Goal: Contribute content: Contribute content

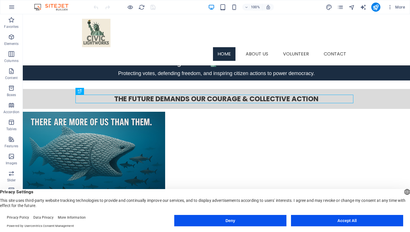
click at [233, 224] on button "Deny" at bounding box center [230, 220] width 112 height 11
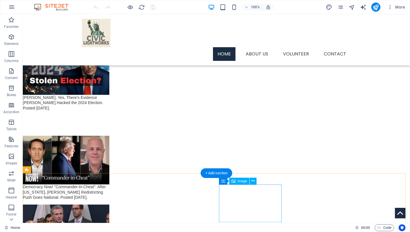
scroll to position [956, 0]
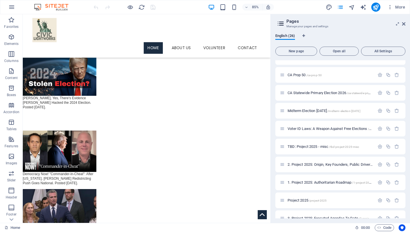
scroll to position [301, 0]
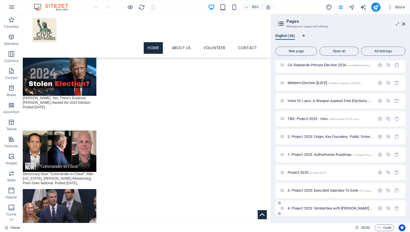
click at [329, 209] on span "4. Project 2025: Similarities with [PERSON_NAME] Mein [PERSON_NAME] /4-project-…" at bounding box center [375, 208] width 177 height 4
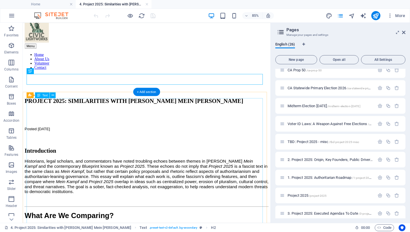
scroll to position [23, 0]
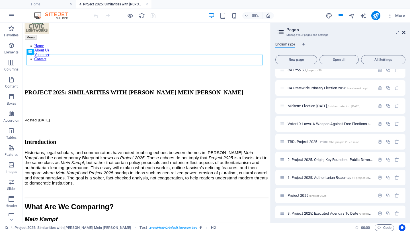
click at [403, 32] on icon at bounding box center [403, 32] width 3 height 5
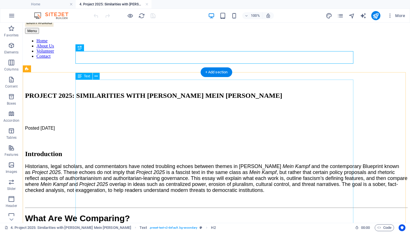
scroll to position [0, 0]
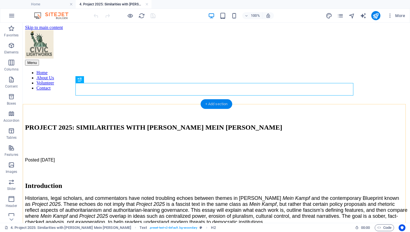
click at [219, 103] on div "+ Add section" at bounding box center [217, 104] width 32 height 10
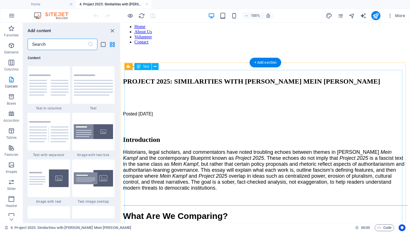
scroll to position [41, 0]
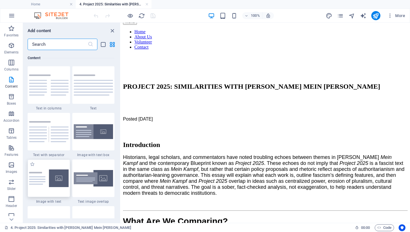
click at [43, 182] on img at bounding box center [49, 179] width 40 height 18
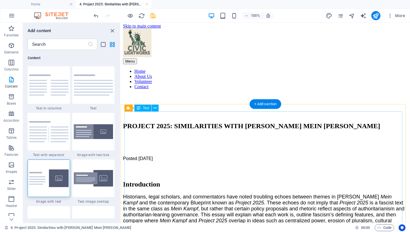
scroll to position [0, 0]
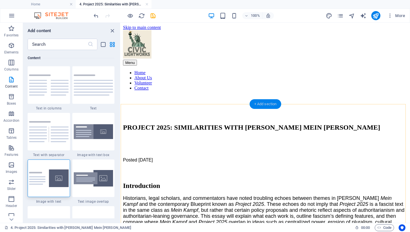
click at [262, 104] on div "+ Add section" at bounding box center [266, 104] width 32 height 10
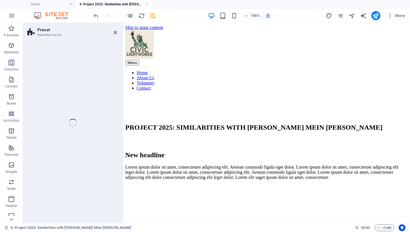
select select "rem"
select select "px"
select select "preset-text-with-image-v4-default"
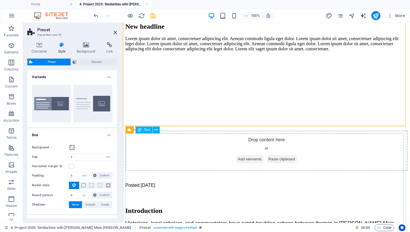
scroll to position [141, 0]
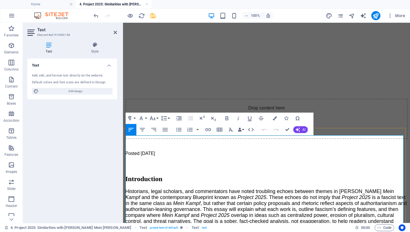
scroll to position [164, 0]
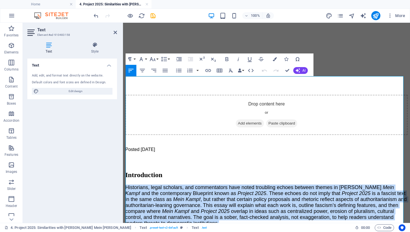
drag, startPoint x: 268, startPoint y: 165, endPoint x: 123, endPoint y: 116, distance: 153.6
copy p "Historians, legal scholars, and commentators have noted troubling echoes betwee…"
click at [260, 59] on icon "button" at bounding box center [261, 59] width 7 height 7
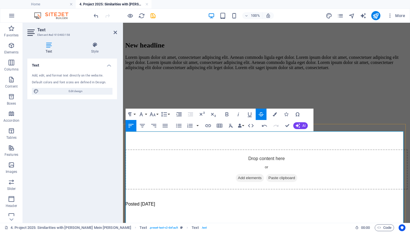
scroll to position [19, 0]
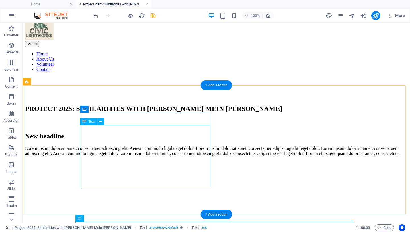
click at [176, 156] on div "Lorem ipsum dolor sit amet, consectetuer adipiscing elit. Aenean commodo ligula…" at bounding box center [216, 151] width 382 height 10
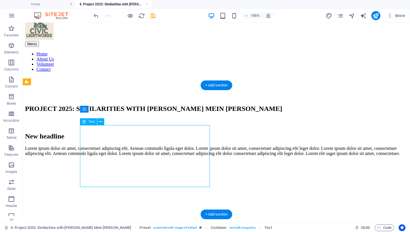
click at [176, 156] on div "Lorem ipsum dolor sit amet, consectetuer adipiscing elit. Aenean commodo ligula…" at bounding box center [216, 151] width 382 height 10
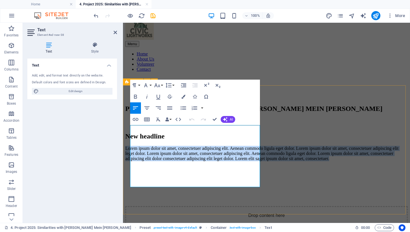
drag, startPoint x: 178, startPoint y: 184, endPoint x: 129, endPoint y: 129, distance: 73.5
click at [129, 133] on div "New headline Lorem ipsum dolor sit amet, consectetuer adipiscing elit. Aenean c…" at bounding box center [266, 190] width 282 height 114
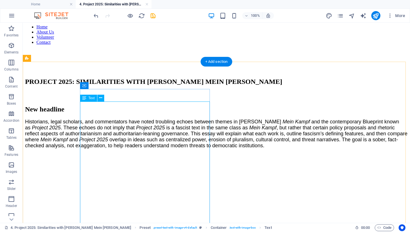
scroll to position [42, 0]
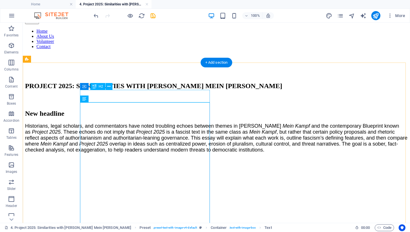
click at [93, 110] on div "New headline" at bounding box center [216, 114] width 382 height 8
click at [109, 86] on icon at bounding box center [108, 87] width 3 height 6
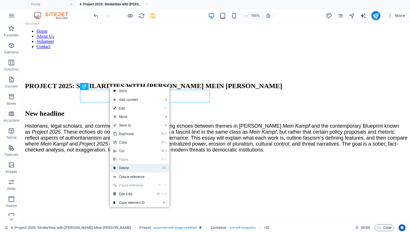
click at [134, 169] on link "⌦ Delete" at bounding box center [129, 168] width 38 height 9
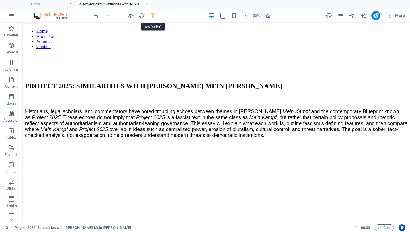
click at [153, 16] on icon "save" at bounding box center [153, 16] width 7 height 7
click at [270, 143] on figure at bounding box center [216, 143] width 382 height 0
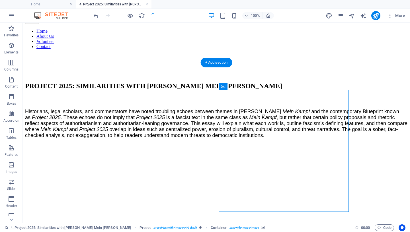
click at [270, 143] on figure at bounding box center [216, 143] width 382 height 0
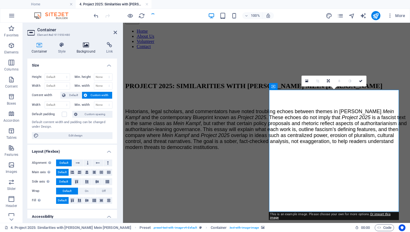
click at [87, 46] on icon at bounding box center [86, 45] width 28 height 6
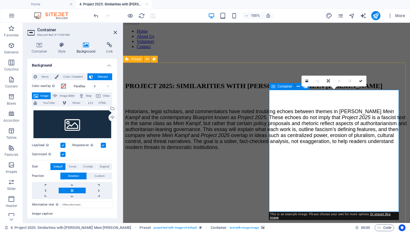
click at [360, 79] on icon at bounding box center [360, 80] width 3 height 3
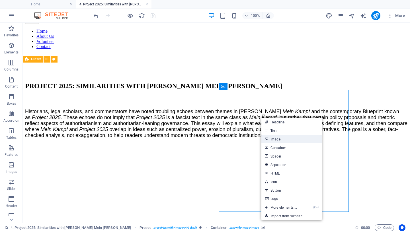
click at [278, 139] on link "Image" at bounding box center [291, 139] width 60 height 9
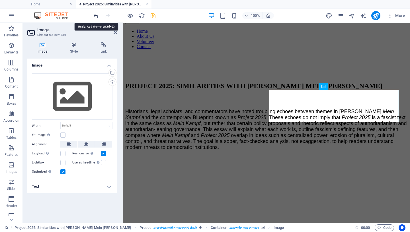
click at [94, 16] on icon "undo" at bounding box center [96, 16] width 7 height 7
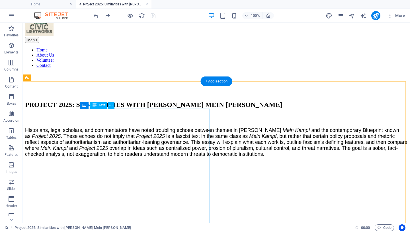
scroll to position [0, 0]
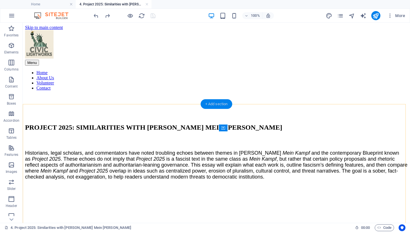
click at [218, 104] on div "+ Add section" at bounding box center [217, 104] width 32 height 10
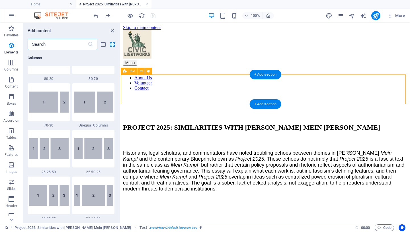
scroll to position [996, 0]
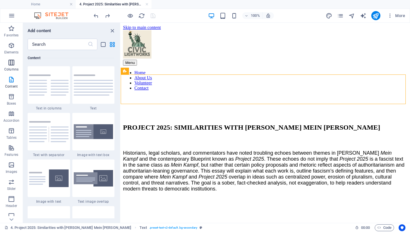
click at [9, 62] on icon "button" at bounding box center [11, 62] width 7 height 7
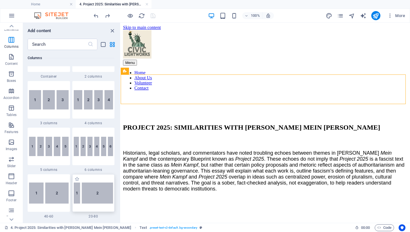
scroll to position [368, 0]
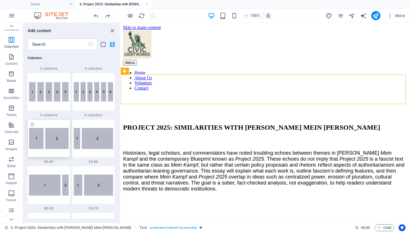
click at [53, 142] on img at bounding box center [49, 138] width 40 height 21
click at [121, 142] on div "H2 Text Text Text Reference Text Spacer Preset Container Text Container Contain…" at bounding box center [265, 123] width 289 height 200
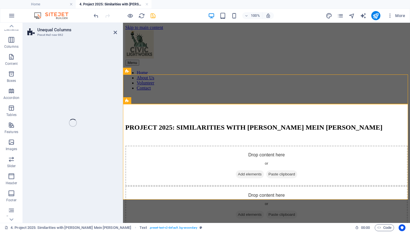
scroll to position [23, 0]
select select "%"
select select "rem"
select select "preset-unequal-columns-v2-1-40-60"
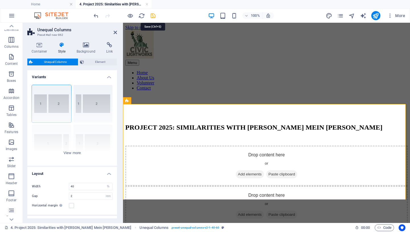
click at [153, 16] on icon "save" at bounding box center [153, 16] width 7 height 7
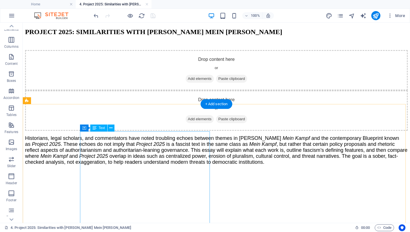
scroll to position [5, 0]
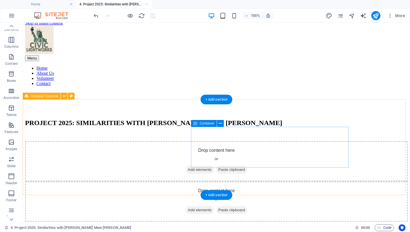
click at [214, 206] on span "Add elements" at bounding box center [200, 210] width 28 height 8
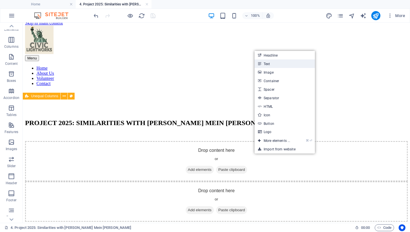
click at [271, 63] on link "Text" at bounding box center [284, 63] width 60 height 9
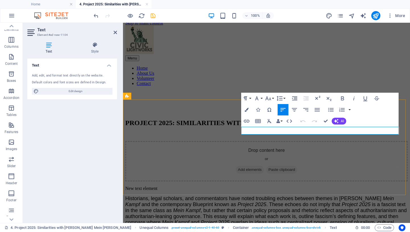
click at [285, 186] on p "New text element" at bounding box center [266, 188] width 282 height 5
drag, startPoint x: 285, startPoint y: 130, endPoint x: 234, endPoint y: 129, distance: 51.2
click at [234, 186] on div "New text element" at bounding box center [266, 188] width 282 height 5
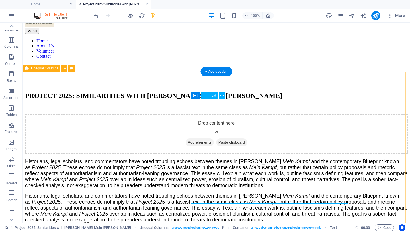
scroll to position [36, 0]
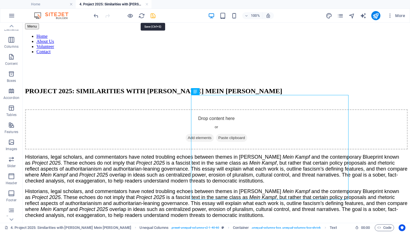
click at [153, 16] on icon "save" at bounding box center [153, 16] width 7 height 7
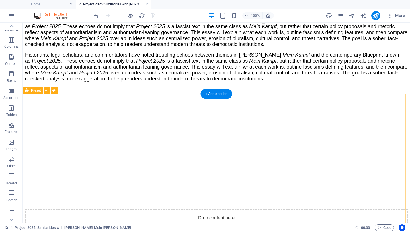
scroll to position [164, 0]
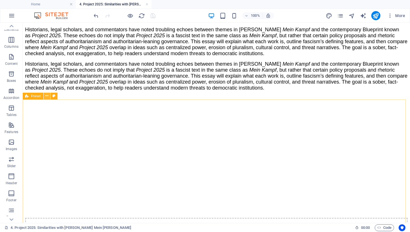
click at [48, 97] on icon at bounding box center [46, 96] width 3 height 6
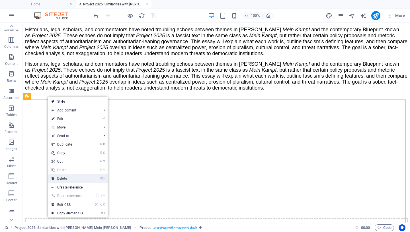
click at [74, 178] on link "⌦ Delete" at bounding box center [67, 178] width 38 height 9
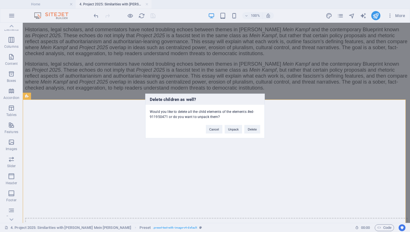
click at [255, 134] on div "Delete children as well? Would you like to delete all the child elements of the…" at bounding box center [205, 116] width 120 height 45
click at [254, 130] on button "Delete" at bounding box center [252, 129] width 16 height 9
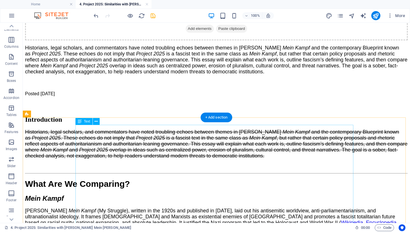
scroll to position [200, 0]
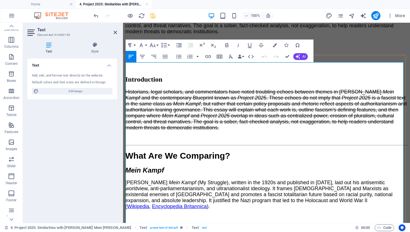
scroll to position [208, 0]
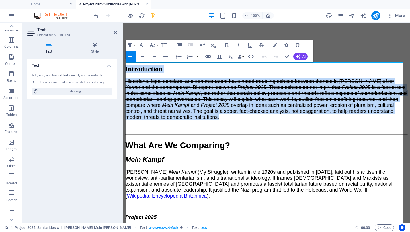
drag, startPoint x: 283, startPoint y: 155, endPoint x: 117, endPoint y: 75, distance: 184.3
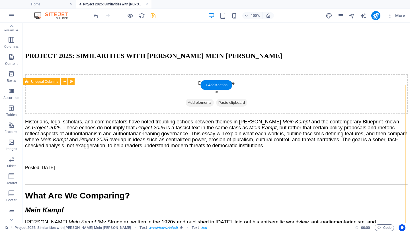
scroll to position [0, 0]
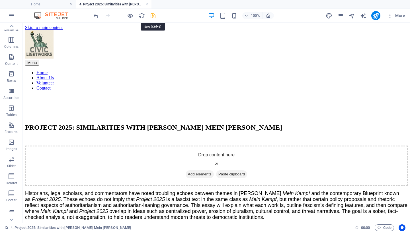
click at [153, 15] on icon "save" at bounding box center [153, 16] width 7 height 7
click at [212, 105] on div "+ Add section" at bounding box center [217, 104] width 32 height 10
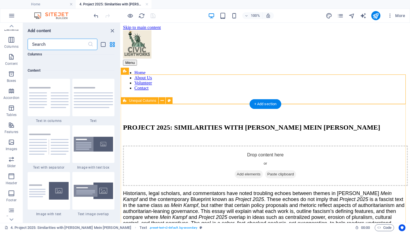
scroll to position [996, 0]
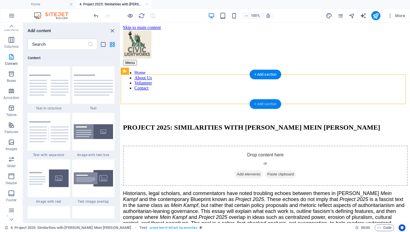
click at [269, 104] on div "+ Add section" at bounding box center [266, 104] width 32 height 10
click at [90, 89] on img at bounding box center [94, 85] width 40 height 21
click at [121, 89] on div "Drag here to replace the existing content. Press “Ctrl” if you want to create a…" at bounding box center [265, 123] width 289 height 200
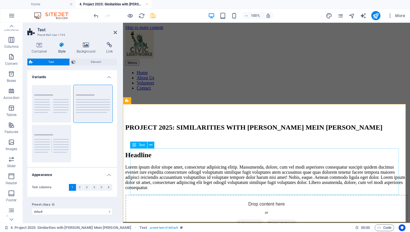
scroll to position [9, 0]
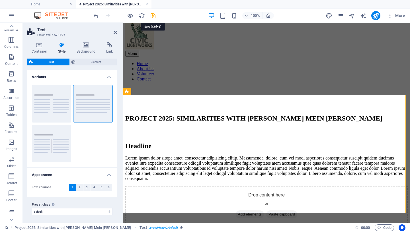
drag, startPoint x: 152, startPoint y: 14, endPoint x: 152, endPoint y: 20, distance: 6.0
click at [151, 14] on icon "save" at bounding box center [153, 16] width 7 height 7
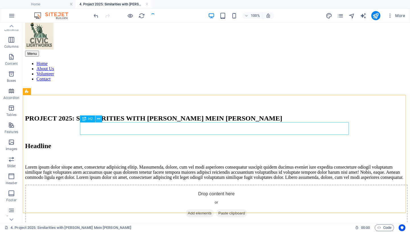
click at [98, 118] on icon at bounding box center [98, 119] width 3 height 6
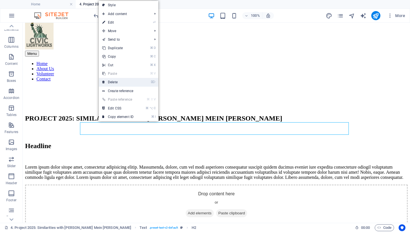
click at [121, 81] on link "⌦ Delete" at bounding box center [118, 82] width 38 height 9
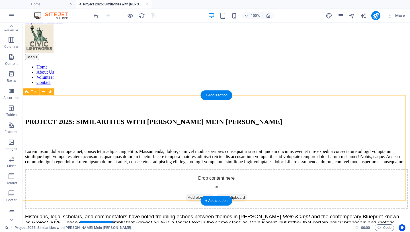
scroll to position [5, 0]
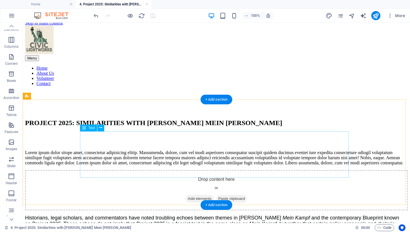
click at [127, 159] on div "Lorem ipsum dolor sitope amet, consectetur adipisicing elitip. Massumenda, dolo…" at bounding box center [216, 157] width 382 height 15
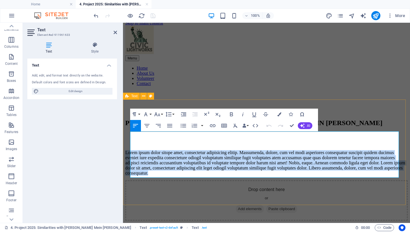
drag, startPoint x: 229, startPoint y: 175, endPoint x: 127, endPoint y: 136, distance: 108.7
click at [127, 141] on div "Lorem ipsum dolor sitope amet, consectetur adipisicing elitip. Massumenda, dolo…" at bounding box center [266, 158] width 282 height 35
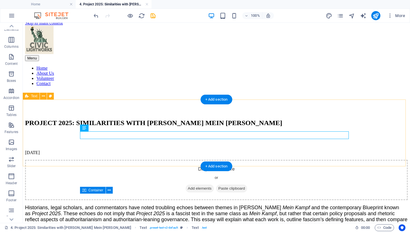
click at [40, 141] on div "[DATE]" at bounding box center [216, 148] width 382 height 14
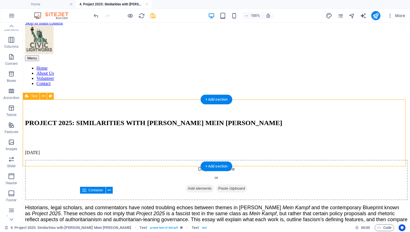
click at [40, 141] on div "[DATE]" at bounding box center [216, 148] width 382 height 14
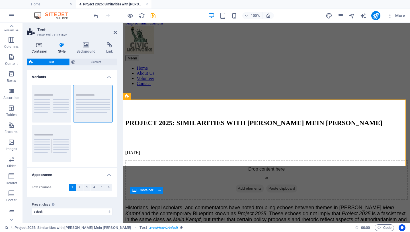
click at [39, 46] on icon at bounding box center [39, 45] width 24 height 6
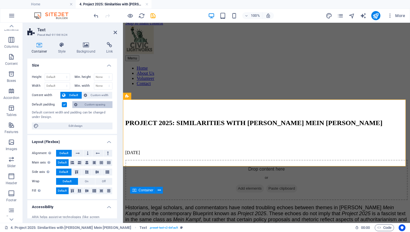
click at [88, 105] on span "Custom spacing" at bounding box center [95, 104] width 32 height 7
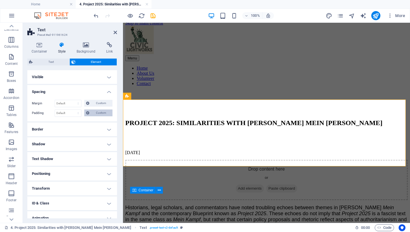
click at [94, 114] on span "Custom" at bounding box center [101, 113] width 20 height 7
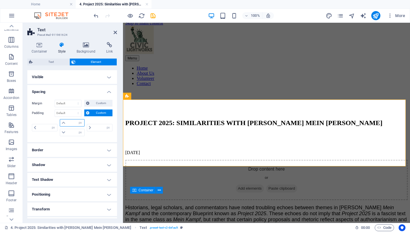
click at [71, 125] on input "number" at bounding box center [75, 123] width 17 height 7
type input "10"
type input "0"
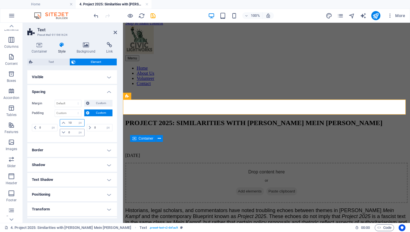
type input "10"
drag, startPoint x: 71, startPoint y: 133, endPoint x: 52, endPoint y: 133, distance: 19.1
click at [67, 133] on input "0" at bounding box center [75, 132] width 17 height 7
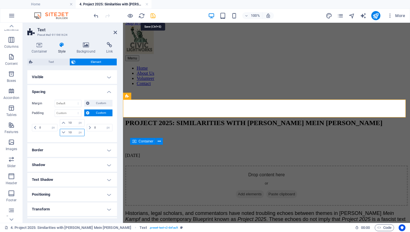
type input "10"
click at [153, 15] on icon "save" at bounding box center [153, 16] width 7 height 7
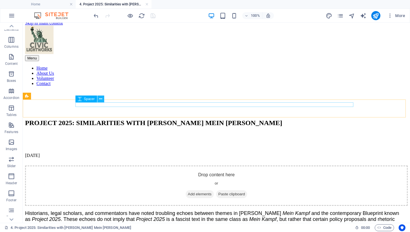
click at [101, 99] on icon at bounding box center [100, 99] width 3 height 6
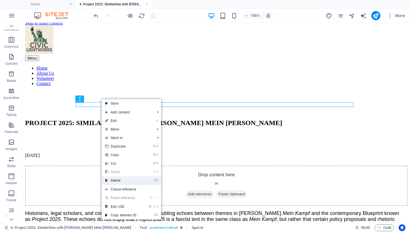
click at [123, 183] on link "⌦ Delete" at bounding box center [121, 180] width 38 height 9
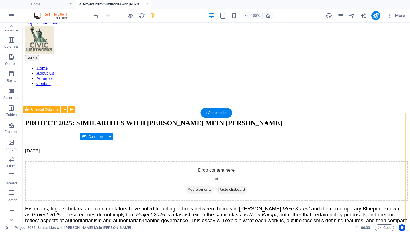
click at [39, 161] on div "Drop content here or Add elements Paste clipboard Historians, legal scholars, a…" at bounding box center [216, 198] width 382 height 75
select select "%"
select select "rem"
select select "preset-unequal-columns-v2-1-40-60"
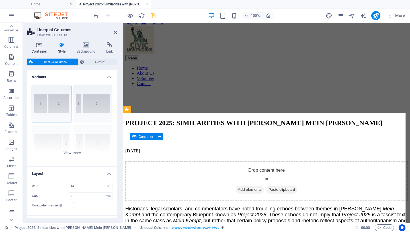
click at [39, 46] on icon at bounding box center [39, 45] width 24 height 6
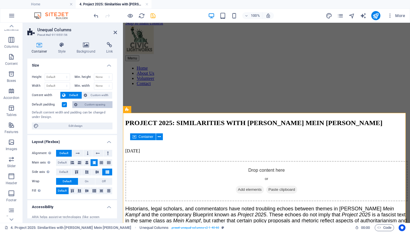
click at [91, 106] on span "Custom spacing" at bounding box center [95, 104] width 32 height 7
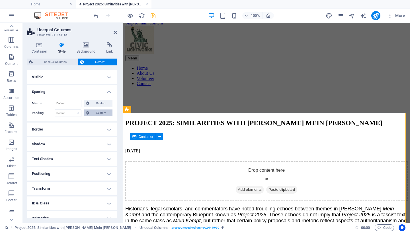
click at [98, 113] on span "Custom" at bounding box center [101, 113] width 20 height 7
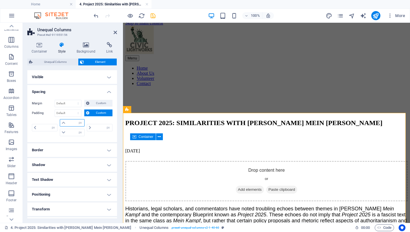
click at [71, 125] on input "number" at bounding box center [75, 123] width 17 height 7
type input "20"
type input "0"
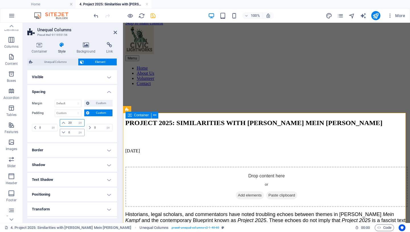
type input "20"
drag, startPoint x: 71, startPoint y: 132, endPoint x: 53, endPoint y: 133, distance: 18.2
click at [67, 133] on input "0" at bounding box center [75, 132] width 17 height 7
type input "20"
click at [154, 15] on icon "save" at bounding box center [153, 16] width 7 height 7
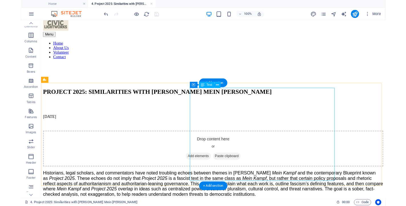
scroll to position [32, 0]
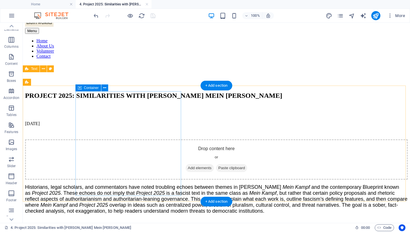
click at [186, 164] on span "Add elements" at bounding box center [200, 168] width 28 height 8
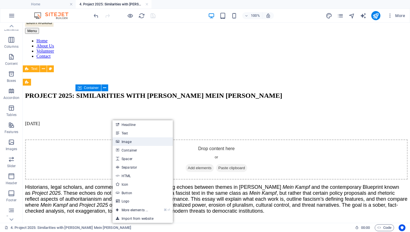
click at [137, 143] on link "Image" at bounding box center [142, 141] width 60 height 9
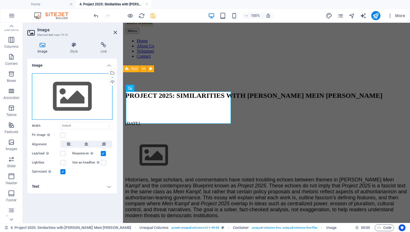
click at [72, 104] on div "Drag files here, click to choose files or select files from Files or our free s…" at bounding box center [72, 96] width 81 height 47
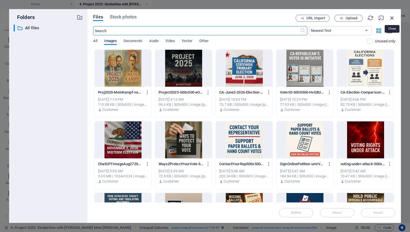
click at [392, 21] on icon "button" at bounding box center [392, 18] width 6 height 6
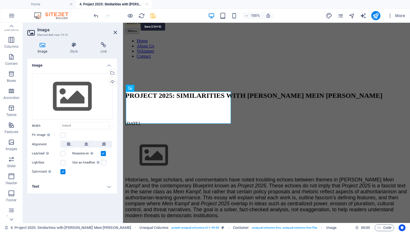
click at [154, 16] on icon "save" at bounding box center [153, 16] width 7 height 7
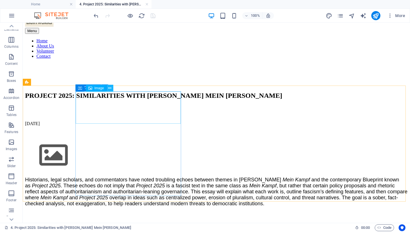
click at [110, 89] on icon at bounding box center [109, 88] width 3 height 6
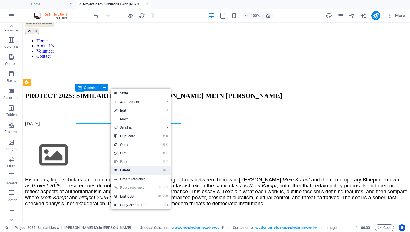
drag, startPoint x: 124, startPoint y: 171, endPoint x: 101, endPoint y: 148, distance: 32.6
click at [124, 171] on link "⌦ Delete" at bounding box center [130, 170] width 38 height 9
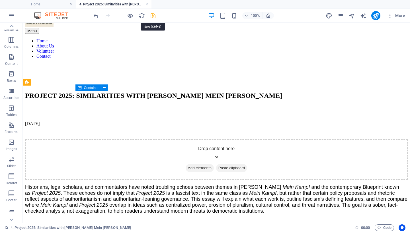
click at [153, 15] on icon "save" at bounding box center [153, 16] width 7 height 7
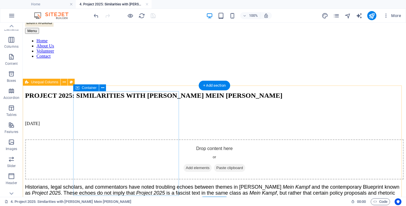
click at [183, 164] on span "Add elements" at bounding box center [197, 168] width 28 height 8
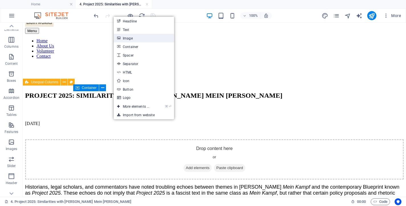
click at [127, 39] on link "Image" at bounding box center [144, 38] width 60 height 9
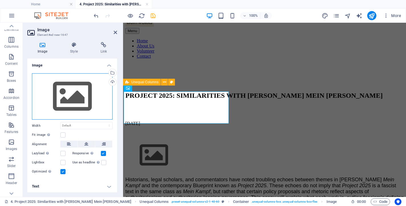
click at [65, 96] on div "Drag files here, click to choose files or select files from Files or our free s…" at bounding box center [72, 96] width 81 height 47
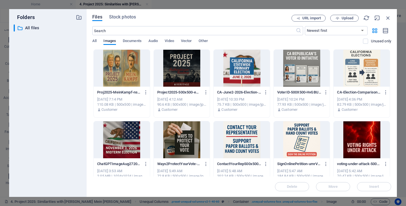
click at [65, 96] on div "​ All files All files" at bounding box center [48, 108] width 68 height 168
click at [345, 18] on span "Upload" at bounding box center [347, 18] width 12 height 3
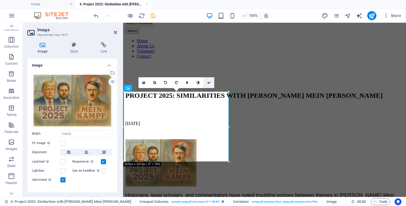
click at [210, 82] on icon at bounding box center [208, 82] width 3 height 3
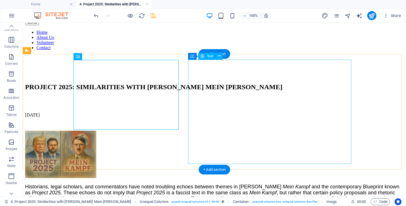
scroll to position [36, 0]
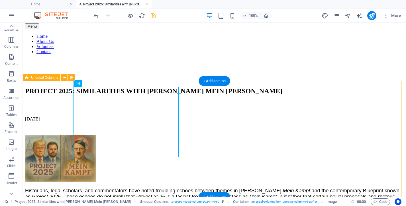
click at [31, 129] on div "Historians, legal scholars, and commentators have noted troubling echoes betwee…" at bounding box center [214, 178] width 378 height 99
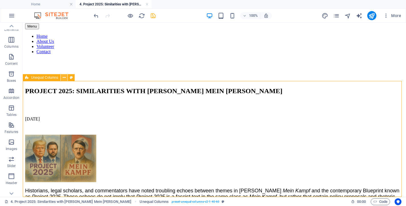
click at [64, 77] on icon at bounding box center [64, 78] width 3 height 6
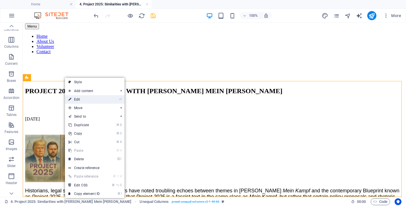
click at [86, 98] on link "⏎ Edit" at bounding box center [84, 99] width 38 height 9
select select "px"
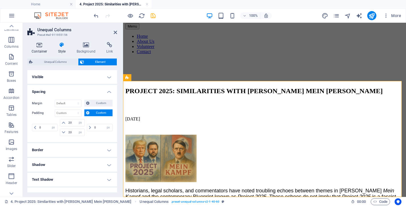
click at [37, 45] on icon at bounding box center [39, 45] width 24 height 6
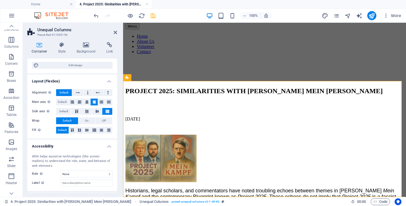
scroll to position [64, 0]
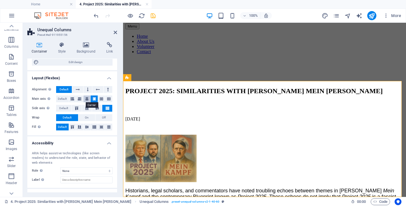
click at [85, 98] on icon at bounding box center [86, 99] width 3 height 7
click at [94, 108] on icon at bounding box center [97, 108] width 7 height 3
click at [85, 126] on icon at bounding box center [86, 126] width 7 height 3
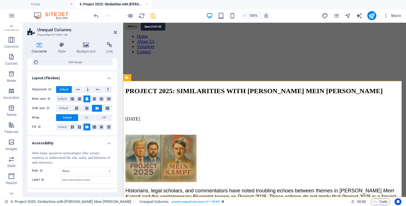
click at [152, 17] on icon "save" at bounding box center [153, 16] width 7 height 7
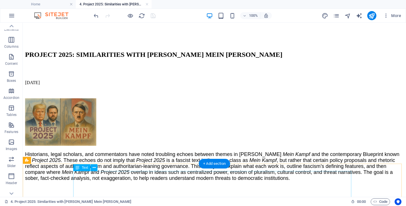
scroll to position [18, 0]
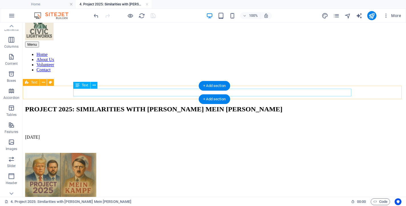
click at [99, 135] on div "[DATE]" at bounding box center [214, 137] width 378 height 5
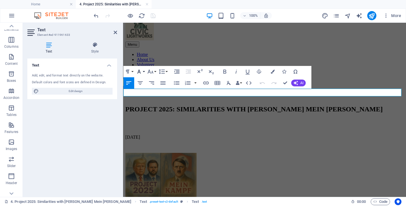
click at [142, 71] on icon "button" at bounding box center [138, 71] width 7 height 7
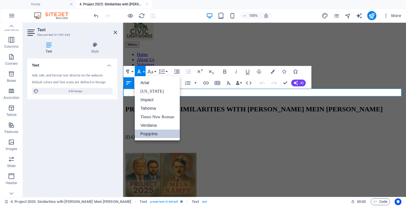
scroll to position [0, 0]
click at [153, 108] on link "Tahoma" at bounding box center [157, 108] width 45 height 9
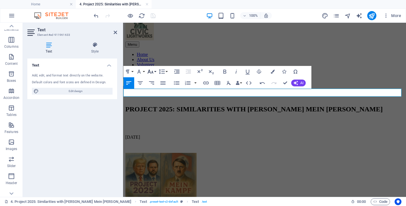
click at [155, 72] on button "Font Size" at bounding box center [151, 71] width 11 height 11
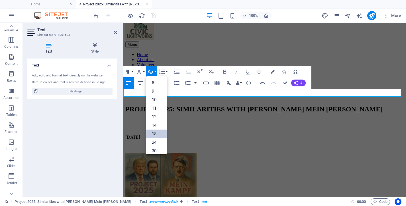
click at [157, 135] on link "18" at bounding box center [156, 134] width 20 height 9
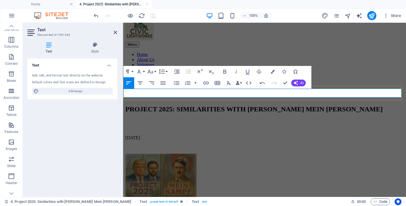
click at [177, 135] on p "​ [DATE]" at bounding box center [264, 138] width 278 height 6
click at [142, 72] on icon "button" at bounding box center [138, 71] width 7 height 7
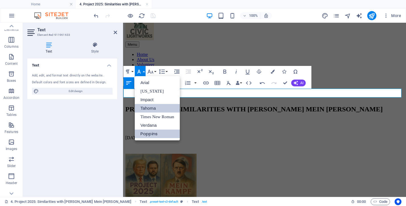
click at [150, 109] on link "Tahoma" at bounding box center [157, 108] width 45 height 9
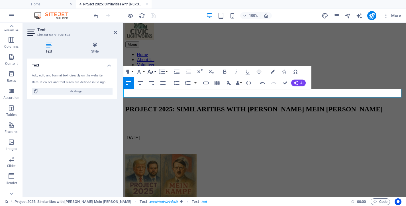
click at [154, 71] on button "Font Size" at bounding box center [151, 71] width 11 height 11
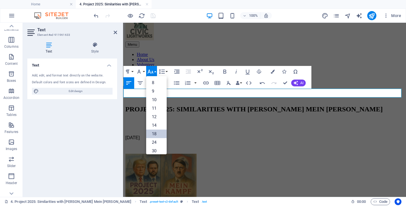
click at [155, 134] on link "18" at bounding box center [156, 134] width 20 height 9
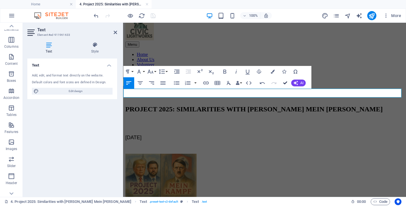
drag, startPoint x: 284, startPoint y: 83, endPoint x: 255, endPoint y: 97, distance: 32.8
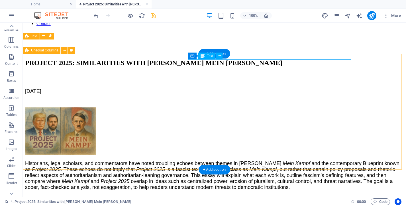
scroll to position [50, 0]
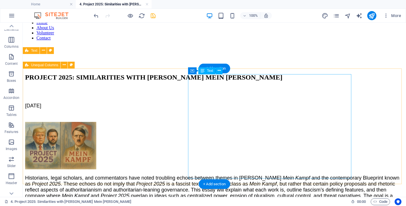
click at [299, 175] on div "Historians, legal scholars, and commentators have noted troubling echoes betwee…" at bounding box center [214, 190] width 378 height 30
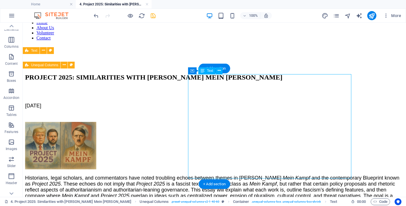
click at [299, 175] on div "Historians, legal scholars, and commentators have noted troubling echoes betwee…" at bounding box center [214, 190] width 378 height 30
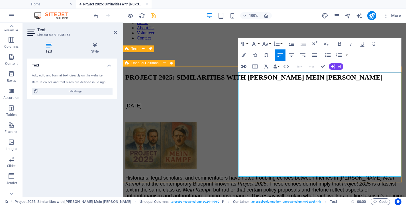
scroll to position [59, 0]
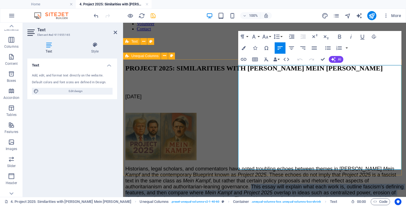
drag, startPoint x: 388, startPoint y: 113, endPoint x: 397, endPoint y: 168, distance: 55.9
click at [397, 168] on p "Historians, legal scholars, and commentators have noted troubling echoes betwee…" at bounding box center [264, 187] width 278 height 42
copy p "This essay will explain what each work is, outline fascism’s defining features,…"
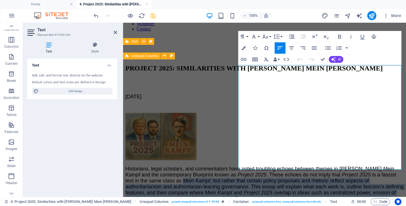
click at [375, 36] on icon "button" at bounding box center [373, 36] width 7 height 7
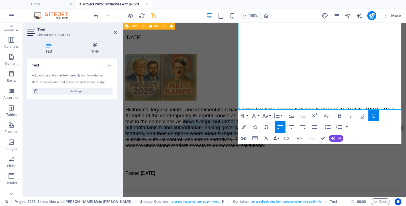
scroll to position [173, 0]
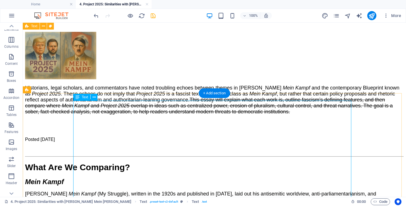
scroll to position [141, 0]
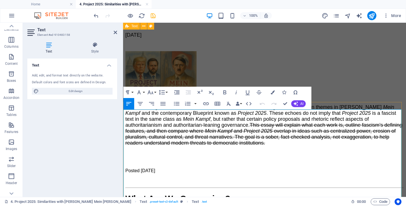
scroll to position [133, 0]
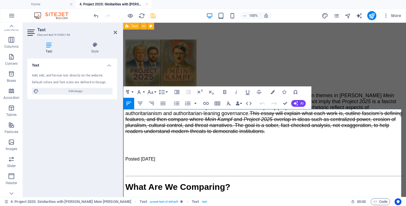
drag, startPoint x: 186, startPoint y: 116, endPoint x: 120, endPoint y: 110, distance: 66.8
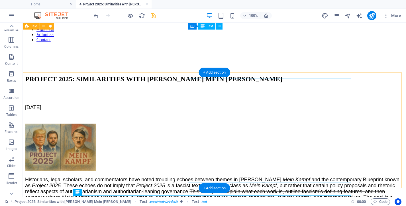
scroll to position [46, 0]
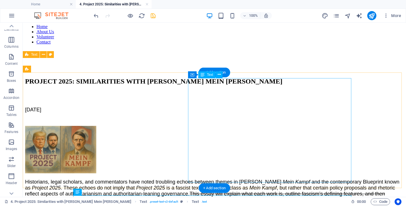
click at [271, 179] on div "Historians, legal scholars, and commentators have noted troubling echoes betwee…" at bounding box center [214, 194] width 378 height 30
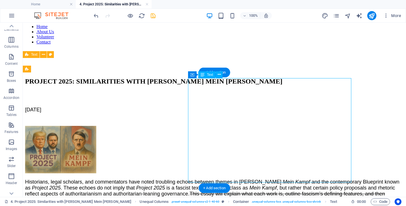
click at [271, 179] on div "Historians, legal scholars, and commentators have noted troubling echoes betwee…" at bounding box center [214, 194] width 378 height 30
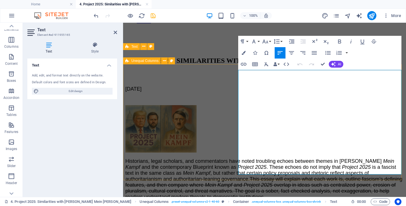
scroll to position [69, 0]
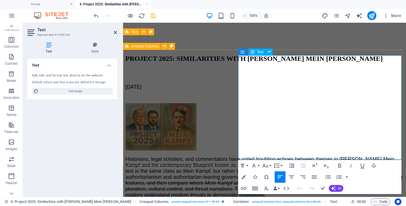
drag, startPoint x: 390, startPoint y: 104, endPoint x: 397, endPoint y: 156, distance: 52.5
click at [397, 157] on p "Historians, legal scholars, and commentators have noted troubling echoes betwee…" at bounding box center [264, 178] width 278 height 42
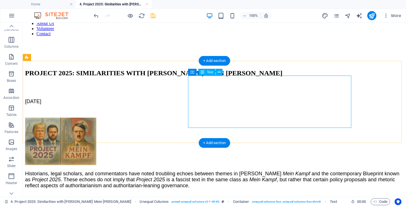
scroll to position [59, 0]
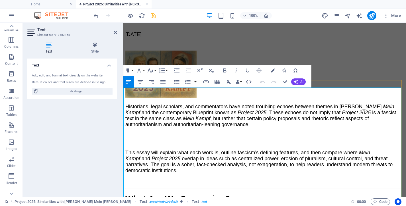
scroll to position [99, 0]
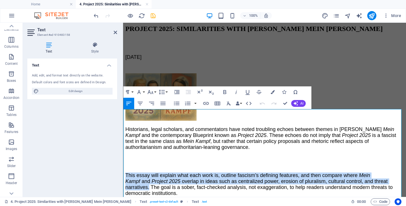
drag, startPoint x: 148, startPoint y: 131, endPoint x: 123, endPoint y: 114, distance: 29.9
copy p "This essay will explain what each work is, outline fascism’s defining features,…"
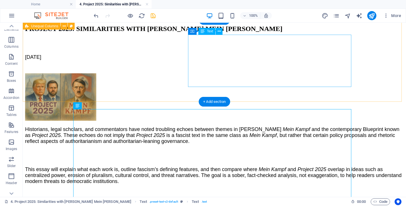
click at [299, 127] on div "Historians, legal scholars, and commentators have noted troubling echoes betwee…" at bounding box center [214, 136] width 378 height 18
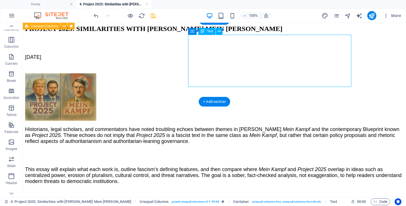
click at [299, 127] on div "Historians, legal scholars, and commentators have noted troubling echoes betwee…" at bounding box center [214, 136] width 378 height 18
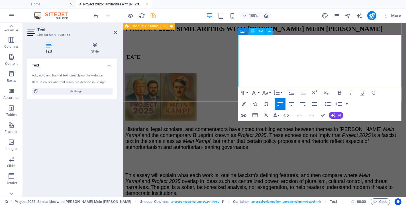
click at [392, 127] on p "Historians, legal scholars, and commentators have noted troubling echoes betwee…" at bounding box center [264, 139] width 278 height 24
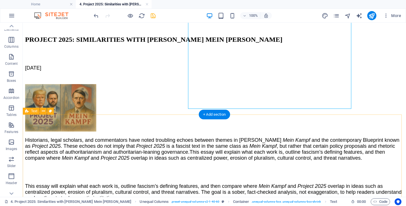
scroll to position [102, 0]
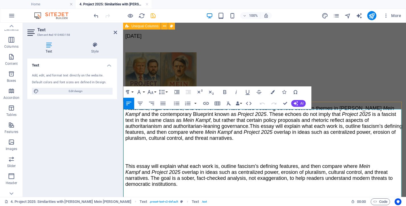
scroll to position [124, 0]
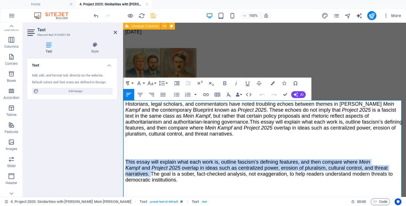
drag, startPoint x: 149, startPoint y: 122, endPoint x: 115, endPoint y: 98, distance: 42.0
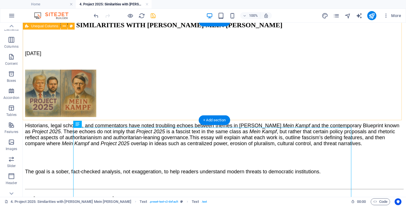
scroll to position [97, 0]
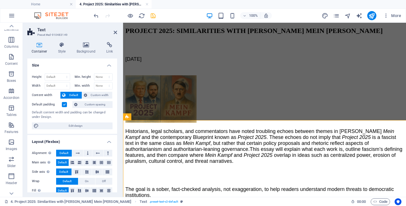
select select "px"
click at [92, 104] on span "Custom spacing" at bounding box center [95, 104] width 32 height 7
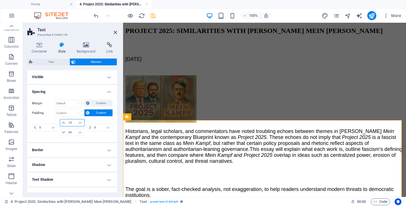
drag, startPoint x: 72, startPoint y: 124, endPoint x: 58, endPoint y: 124, distance: 14.2
click at [67, 124] on input "10" at bounding box center [75, 123] width 17 height 7
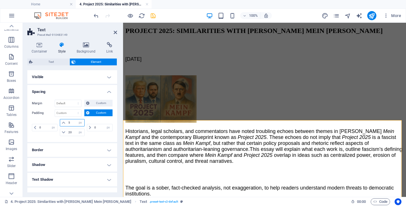
type input "5"
click at [152, 15] on icon "save" at bounding box center [153, 16] width 7 height 7
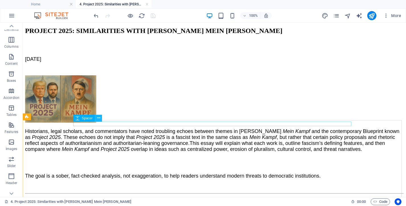
click at [99, 116] on icon at bounding box center [98, 118] width 3 height 6
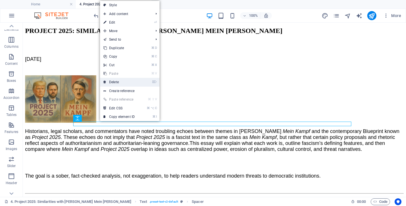
click at [123, 83] on link "⌦ Delete" at bounding box center [119, 82] width 38 height 9
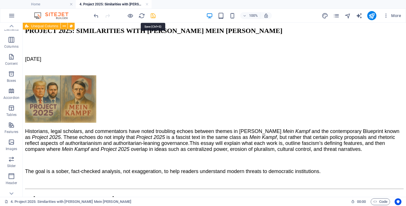
click at [153, 16] on icon "save" at bounding box center [153, 16] width 7 height 7
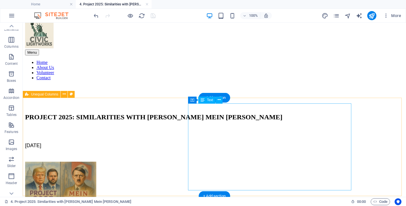
scroll to position [38, 0]
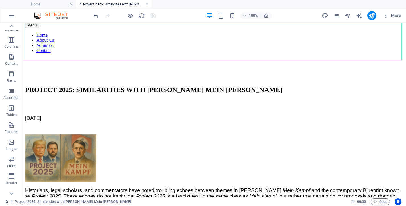
click at [169, 50] on div "Menu Home About Us Volunteer Contact" at bounding box center [214, 23] width 378 height 61
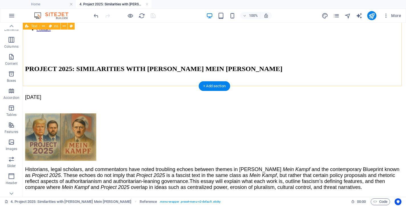
scroll to position [6, 0]
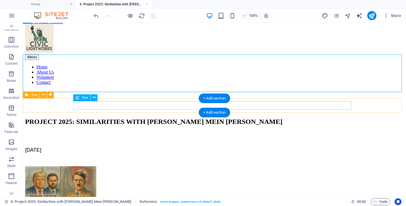
click at [85, 147] on div "[DATE]" at bounding box center [214, 150] width 378 height 6
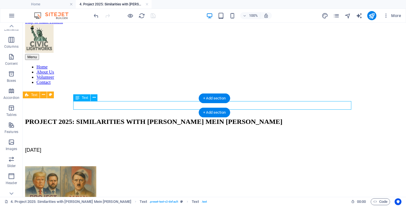
click at [85, 147] on div "[DATE]" at bounding box center [214, 150] width 378 height 6
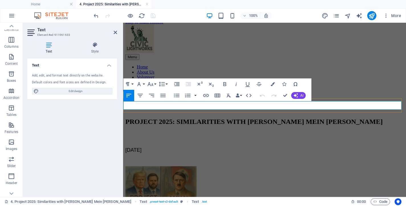
click at [125, 147] on span "[DATE]" at bounding box center [133, 150] width 16 height 6
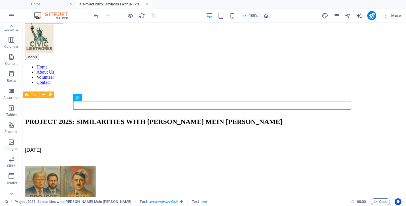
click at [147, 5] on link at bounding box center [146, 4] width 3 height 5
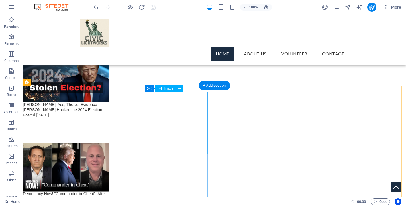
scroll to position [966, 0]
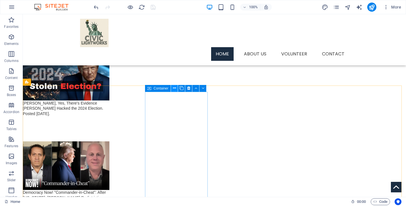
click at [176, 86] on icon at bounding box center [174, 88] width 3 height 6
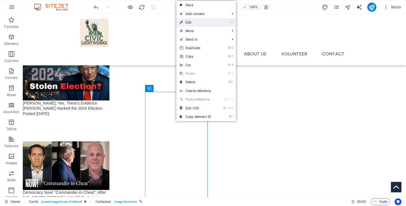
click at [214, 24] on link "⏎ Edit" at bounding box center [195, 22] width 38 height 9
select select "px"
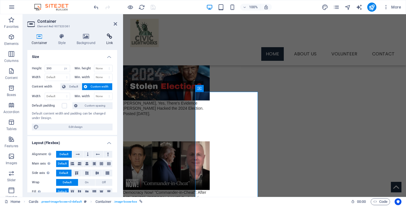
click at [108, 38] on icon at bounding box center [109, 37] width 15 height 6
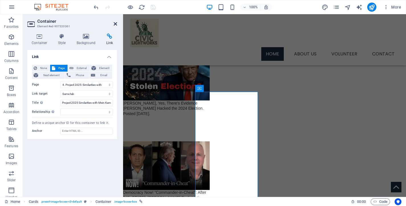
drag, startPoint x: 114, startPoint y: 24, endPoint x: 93, endPoint y: 9, distance: 26.1
click at [114, 24] on icon at bounding box center [115, 24] width 3 height 5
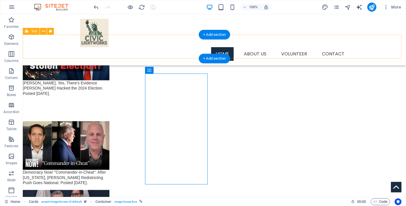
scroll to position [984, 0]
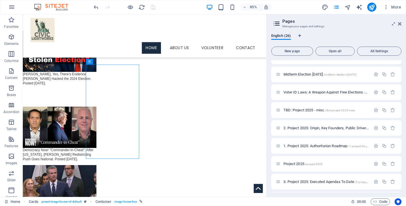
scroll to position [327, 0]
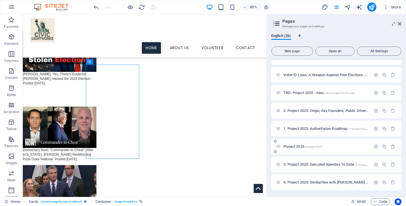
click at [293, 145] on span "Project 2025 /project-2025" at bounding box center [302, 147] width 39 height 4
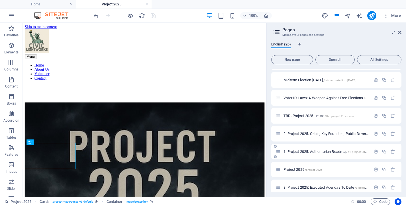
scroll to position [0, 0]
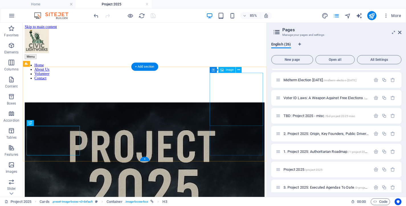
select select "%"
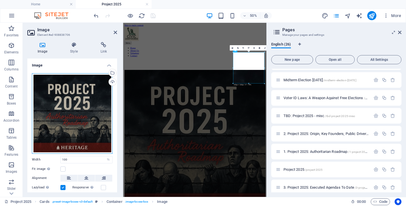
click at [46, 112] on div "Drag files here, click to choose files or select files from Files or our free s…" at bounding box center [72, 113] width 81 height 81
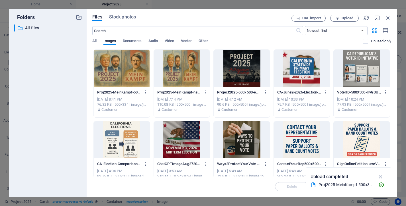
click at [46, 112] on div "​ All files All files" at bounding box center [48, 108] width 68 height 168
click at [123, 78] on div at bounding box center [122, 68] width 56 height 37
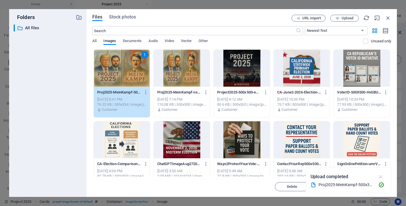
click at [379, 176] on icon "button" at bounding box center [380, 177] width 7 height 6
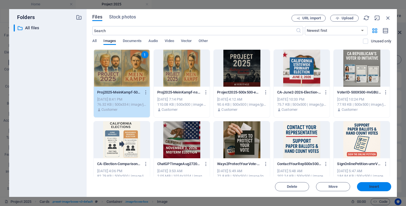
click at [378, 188] on span "Insert" at bounding box center [374, 186] width 10 height 3
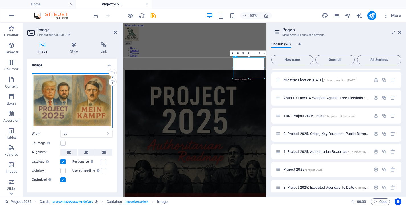
click at [76, 102] on div "Drag files here, click to choose files or select files from Files or our free s…" at bounding box center [72, 100] width 81 height 55
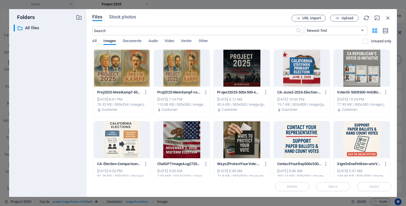
click at [181, 71] on div at bounding box center [182, 68] width 56 height 37
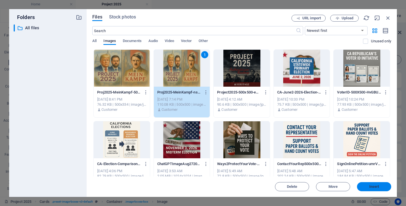
click at [368, 186] on span "Insert" at bounding box center [374, 186] width 30 height 3
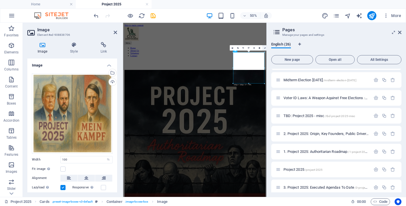
click at [265, 48] on icon at bounding box center [265, 48] width 2 height 2
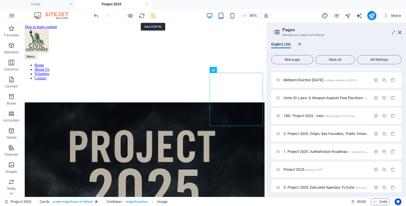
click at [153, 14] on icon "save" at bounding box center [153, 16] width 7 height 7
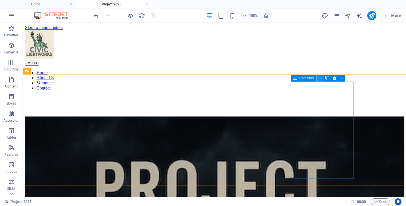
click at [320, 78] on icon at bounding box center [319, 78] width 3 height 6
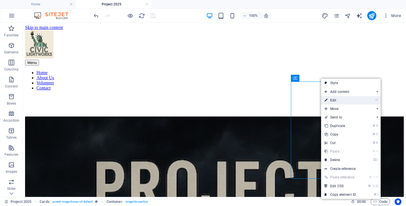
click at [335, 101] on link "⏎ Edit" at bounding box center [340, 100] width 38 height 9
select select
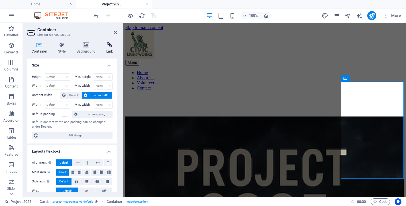
click at [110, 46] on icon at bounding box center [109, 45] width 15 height 6
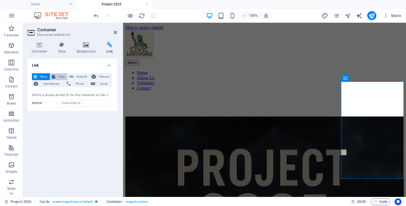
click at [60, 76] on span "Page" at bounding box center [61, 76] width 9 height 7
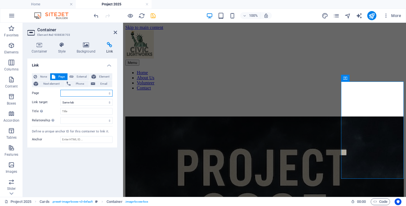
click at [60, 90] on select "Home Services -- Service Detail About Us Contact Volunteer Terms of Use Privacy…" at bounding box center [86, 93] width 52 height 7
select select "25"
click option "4. Project 2025: Similarities with Hitler&#39;s Mein Kampf" at bounding box center [0, 0] width 0 height 0
click at [153, 16] on icon "save" at bounding box center [153, 16] width 7 height 7
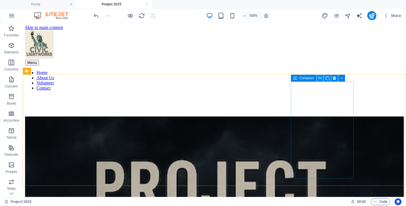
click at [319, 78] on icon at bounding box center [319, 78] width 3 height 6
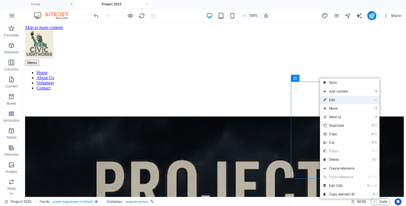
click at [337, 100] on link "⏎ Edit" at bounding box center [339, 100] width 38 height 9
select select "25"
select select
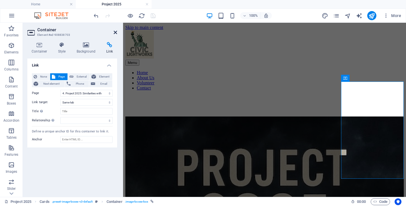
click at [116, 32] on icon at bounding box center [115, 32] width 3 height 5
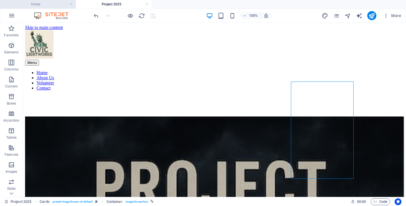
click at [55, 6] on h4 "Home" at bounding box center [38, 4] width 76 height 6
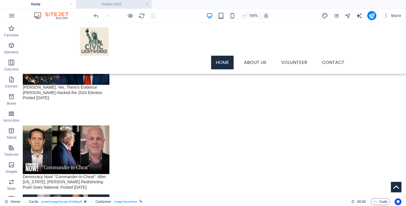
scroll to position [989, 0]
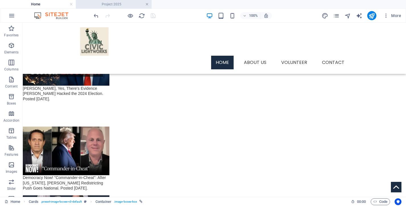
click at [148, 4] on link at bounding box center [146, 4] width 3 height 5
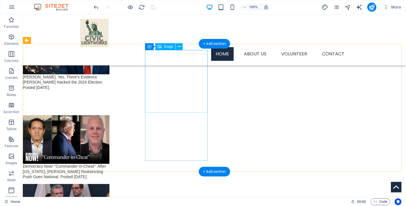
scroll to position [980, 0]
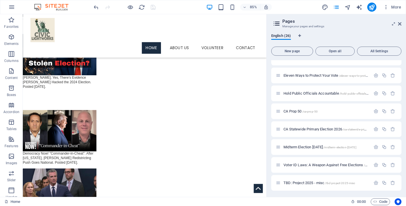
scroll to position [323, 0]
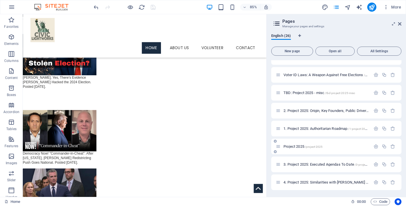
click at [299, 146] on span "Project 2025 /project-2025" at bounding box center [302, 147] width 39 height 4
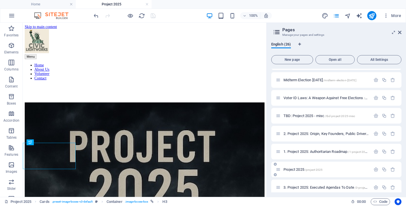
scroll to position [0, 0]
click at [400, 31] on icon at bounding box center [399, 32] width 3 height 5
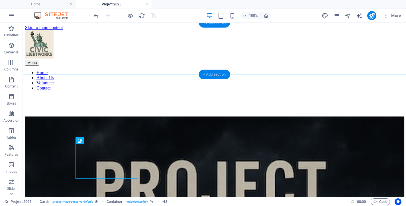
click at [212, 73] on div "+ Add section" at bounding box center [214, 75] width 32 height 10
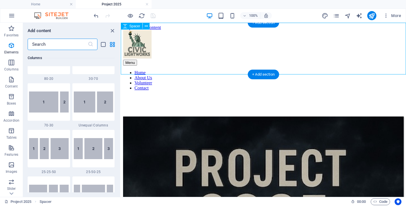
scroll to position [996, 0]
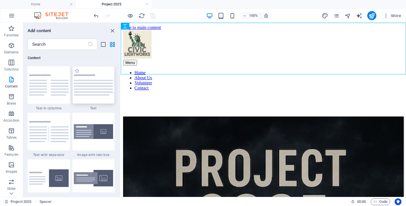
click at [87, 87] on img at bounding box center [94, 85] width 40 height 21
click at [121, 87] on div "Drag here to replace the existing content. Press “Ctrl” if you want to create a…" at bounding box center [263, 110] width 285 height 174
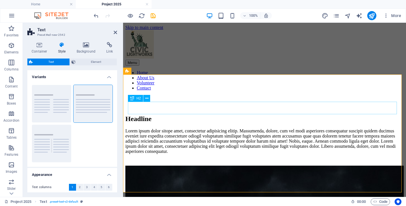
click at [162, 115] on div "Headline" at bounding box center [264, 119] width 278 height 8
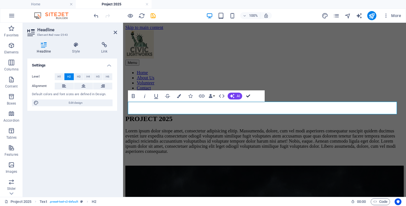
drag, startPoint x: 249, startPoint y: 94, endPoint x: 225, endPoint y: 73, distance: 31.9
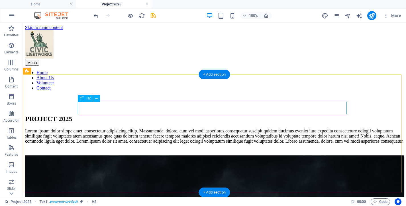
click at [210, 115] on div "PROJECT 2025" at bounding box center [214, 119] width 378 height 8
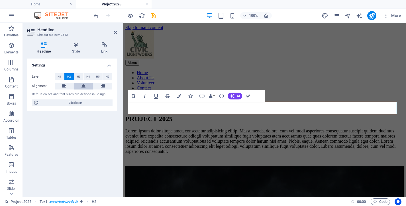
click at [81, 87] on icon at bounding box center [83, 86] width 4 height 7
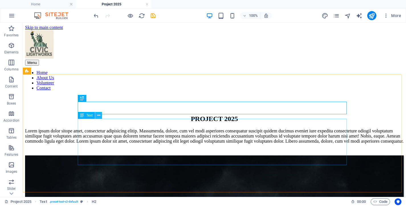
click at [98, 116] on icon at bounding box center [98, 116] width 3 height 6
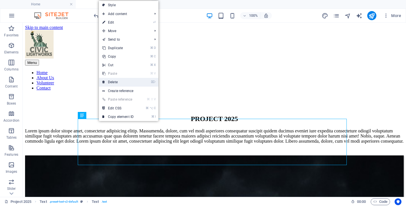
click at [118, 82] on link "⌦ Delete" at bounding box center [118, 82] width 38 height 9
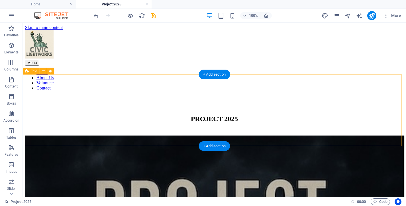
click at [86, 115] on div "PROJECT 2025" at bounding box center [214, 119] width 378 height 8
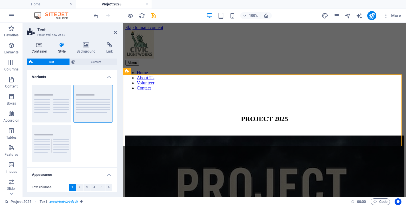
click at [36, 44] on icon at bounding box center [39, 45] width 24 height 6
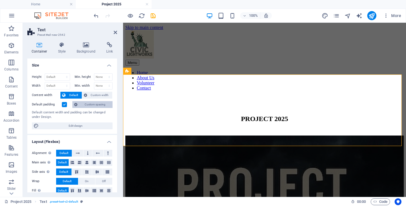
click at [93, 103] on span "Custom spacing" at bounding box center [95, 104] width 32 height 7
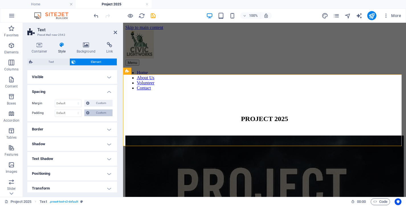
click at [94, 114] on span "Custom" at bounding box center [101, 113] width 20 height 7
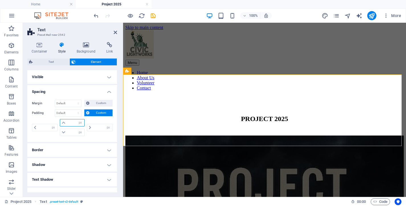
click at [68, 123] on input "number" at bounding box center [75, 123] width 17 height 7
type input "30"
type input "0"
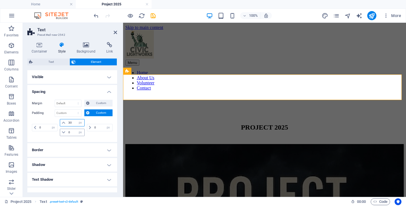
type input "30"
drag, startPoint x: 72, startPoint y: 132, endPoint x: 57, endPoint y: 131, distance: 15.1
click at [67, 132] on input "0" at bounding box center [75, 132] width 17 height 7
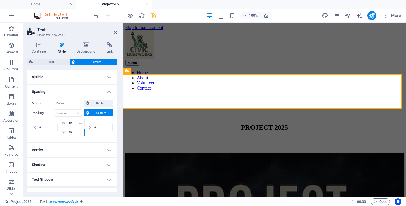
type input "30"
click at [152, 15] on icon "save" at bounding box center [153, 16] width 7 height 7
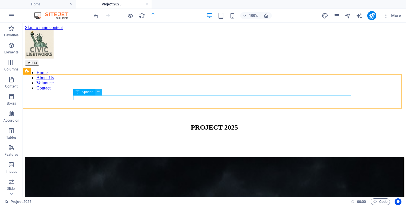
click at [98, 91] on icon at bounding box center [98, 92] width 3 height 6
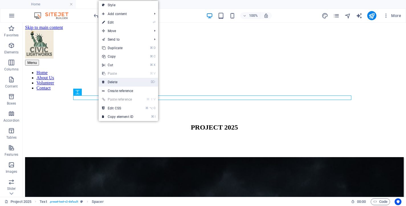
click at [114, 82] on link "⌦ Delete" at bounding box center [117, 82] width 38 height 9
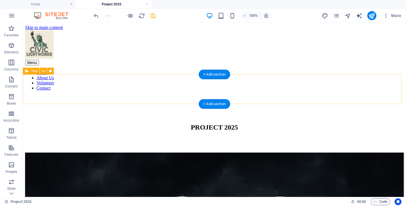
click at [44, 110] on div "PROJECT 2025" at bounding box center [214, 128] width 378 height 36
select select "px"
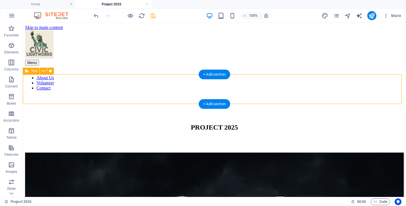
select select "px"
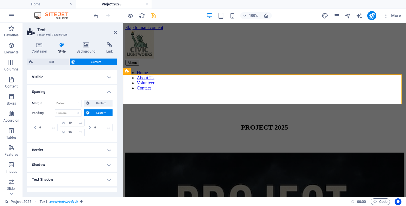
click at [98, 114] on span "Custom" at bounding box center [101, 113] width 20 height 7
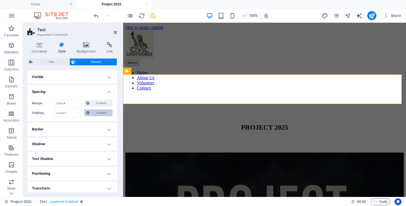
click at [96, 113] on span "Custom" at bounding box center [101, 113] width 20 height 7
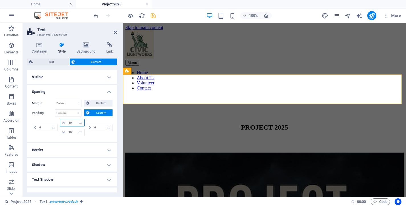
drag, startPoint x: 71, startPoint y: 123, endPoint x: 43, endPoint y: 120, distance: 28.3
click at [67, 121] on input "30" at bounding box center [75, 123] width 17 height 7
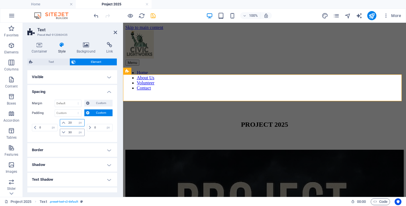
type input "20"
drag, startPoint x: 71, startPoint y: 133, endPoint x: 62, endPoint y: 130, distance: 10.1
click at [67, 131] on input "30" at bounding box center [75, 132] width 17 height 7
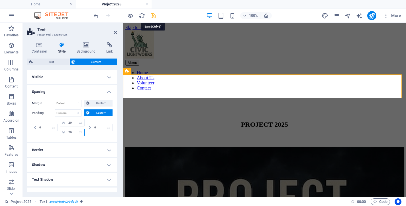
type input "20"
click at [153, 15] on icon "save" at bounding box center [153, 16] width 7 height 7
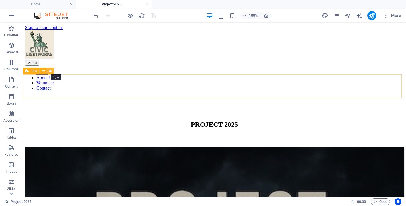
click at [50, 70] on icon at bounding box center [50, 71] width 3 height 6
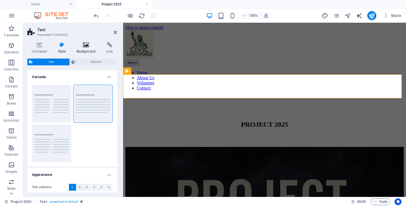
click at [85, 44] on icon at bounding box center [86, 45] width 28 height 6
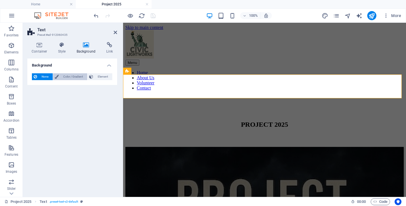
click at [70, 74] on span "Color / Gradient" at bounding box center [72, 76] width 25 height 7
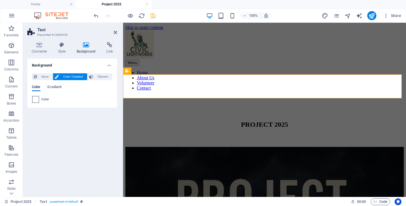
click at [37, 99] on span at bounding box center [35, 99] width 6 height 6
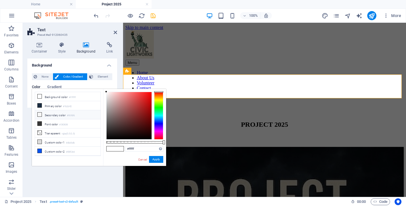
click at [45, 114] on li "Secondary color #f6f6f6" at bounding box center [67, 114] width 65 height 9
type input "#f6f6f6"
click at [157, 160] on button "Apply" at bounding box center [156, 159] width 14 height 7
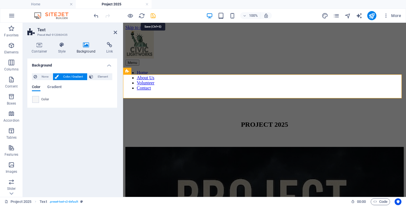
click at [155, 16] on icon "save" at bounding box center [153, 16] width 7 height 7
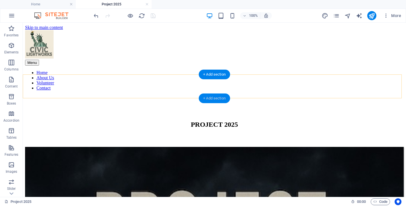
click at [211, 98] on div "+ Add section" at bounding box center [214, 99] width 32 height 10
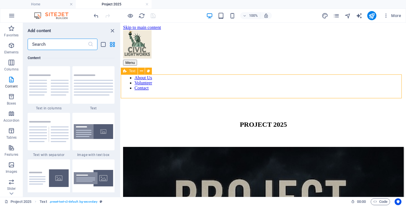
click at [63, 45] on input "text" at bounding box center [58, 44] width 60 height 11
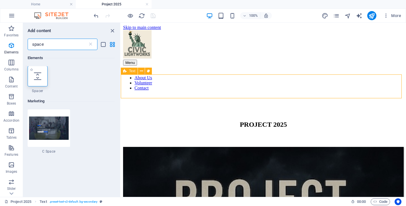
scroll to position [0, 0]
type input "space"
click at [34, 77] on icon at bounding box center [37, 76] width 7 height 7
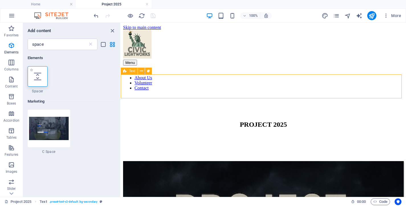
select select "px"
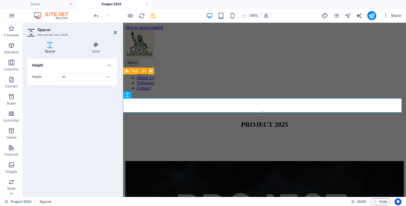
click at [149, 13] on div at bounding box center [124, 15] width 64 height 9
click at [152, 14] on icon "save" at bounding box center [153, 16] width 7 height 7
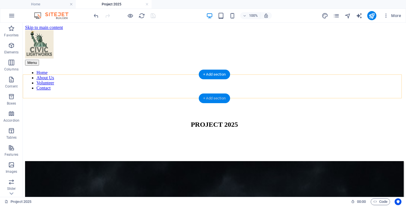
click at [212, 99] on div "+ Add section" at bounding box center [214, 99] width 32 height 10
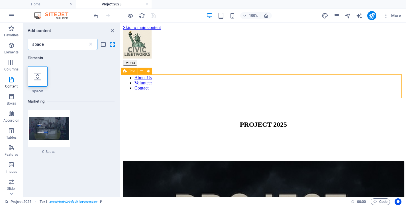
drag, startPoint x: 55, startPoint y: 44, endPoint x: 1, endPoint y: 44, distance: 54.6
click at [28, 44] on input "space" at bounding box center [58, 44] width 60 height 11
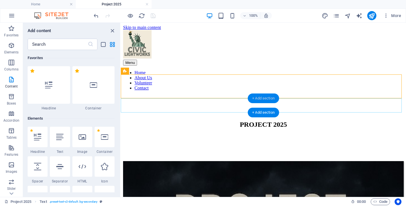
click at [263, 97] on div "+ Add section" at bounding box center [263, 99] width 32 height 10
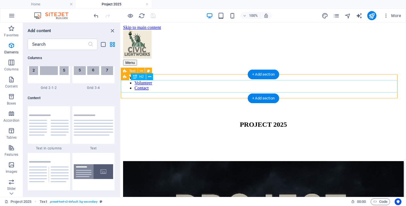
scroll to position [995, 0]
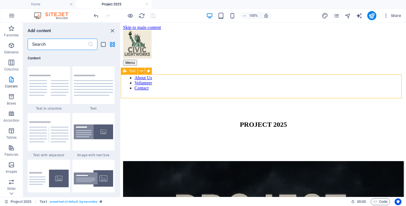
click at [49, 42] on input "text" at bounding box center [58, 44] width 60 height 11
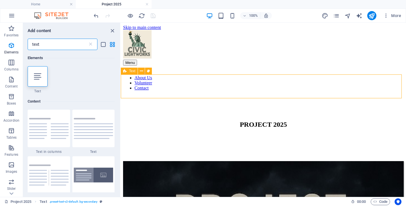
scroll to position [0, 0]
type input "text"
click at [34, 78] on icon at bounding box center [37, 76] width 7 height 7
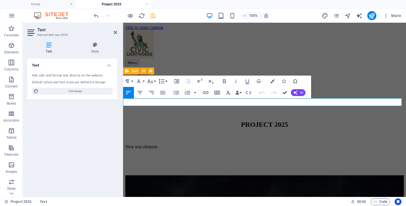
drag, startPoint x: 287, startPoint y: 92, endPoint x: 265, endPoint y: 80, distance: 24.8
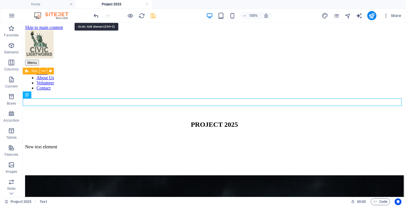
click at [98, 15] on icon "undo" at bounding box center [96, 16] width 7 height 7
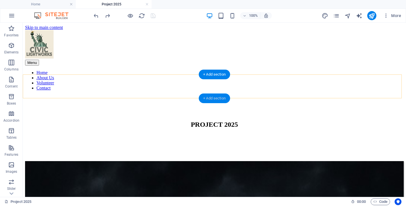
click at [213, 100] on div "+ Add section" at bounding box center [214, 99] width 32 height 10
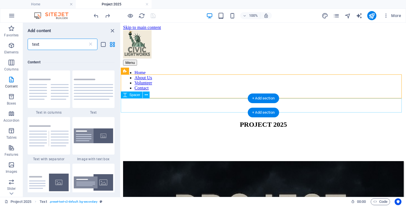
scroll to position [44, 0]
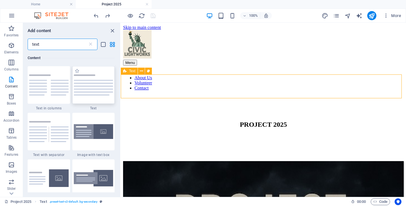
click at [93, 90] on img at bounding box center [94, 85] width 40 height 21
click at [121, 90] on div "H3 Cards Container H3 Container Container Image Container Image Container Space…" at bounding box center [263, 110] width 285 height 174
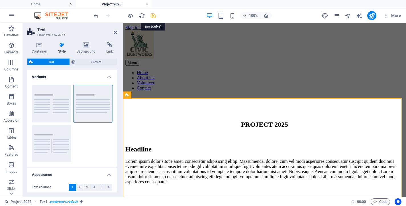
click at [153, 15] on icon "save" at bounding box center [153, 16] width 7 height 7
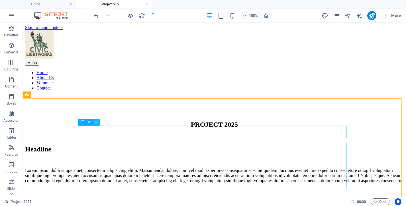
click at [97, 121] on icon at bounding box center [96, 123] width 3 height 6
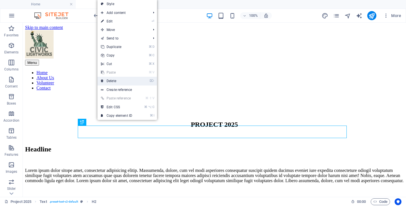
click at [125, 80] on link "⌦ Delete" at bounding box center [116, 81] width 38 height 9
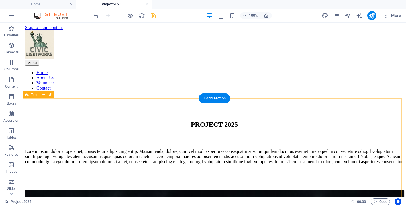
click at [85, 140] on div "Lorem ipsum dolor sitope amet, consectetur adipisicing elitip. Massumenda, dolo…" at bounding box center [214, 152] width 378 height 24
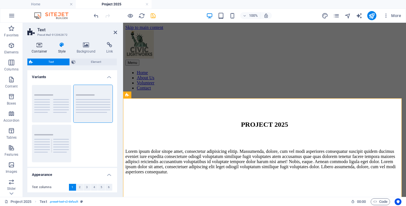
click at [39, 47] on icon at bounding box center [39, 45] width 24 height 6
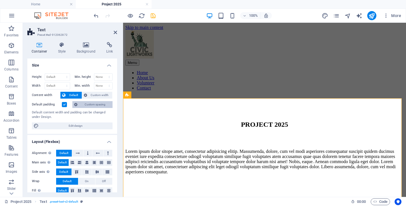
click at [95, 105] on span "Custom spacing" at bounding box center [95, 104] width 32 height 7
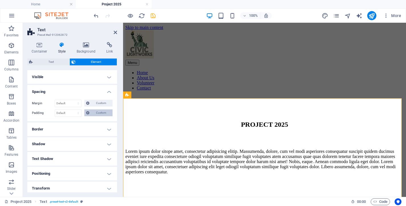
click at [98, 114] on span "Custom" at bounding box center [101, 113] width 20 height 7
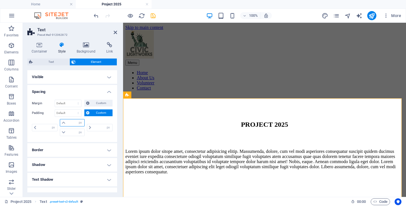
click at [70, 123] on input "number" at bounding box center [75, 123] width 17 height 7
type input "20"
type input "0"
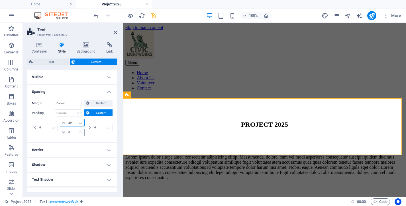
type input "20"
drag, startPoint x: 71, startPoint y: 132, endPoint x: 57, endPoint y: 132, distance: 14.8
click at [67, 132] on input "0" at bounding box center [75, 132] width 17 height 7
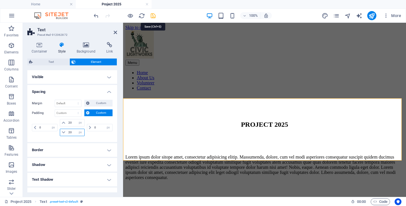
type input "20"
click at [153, 15] on icon "save" at bounding box center [153, 16] width 7 height 7
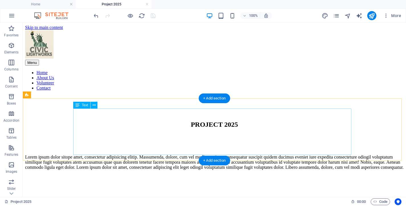
click at [112, 155] on div "Lorem ipsum dolor sitope amet, consectetur adipisicing elitip. Massumenda, dolo…" at bounding box center [214, 162] width 378 height 15
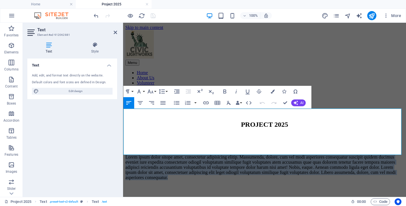
drag, startPoint x: 193, startPoint y: 151, endPoint x: 116, endPoint y: 113, distance: 85.9
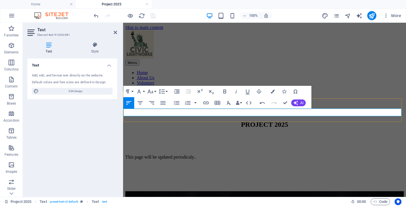
click at [126, 155] on p "This page will be updated periodicaly.." at bounding box center [264, 157] width 278 height 5
click at [221, 155] on p "This page will be updated periodicaly.." at bounding box center [264, 157] width 278 height 5
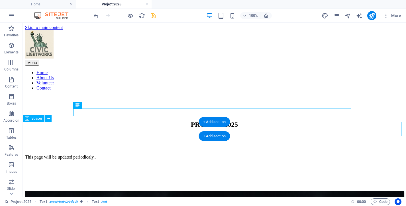
click at [59, 170] on div at bounding box center [214, 177] width 378 height 14
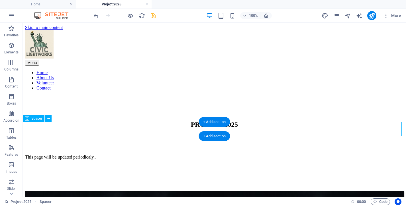
click at [59, 170] on div at bounding box center [214, 177] width 378 height 14
select select "px"
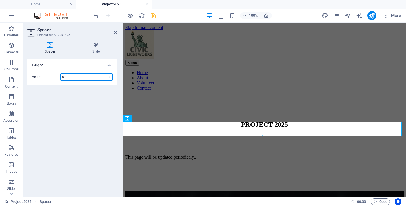
drag, startPoint x: 73, startPoint y: 77, endPoint x: 40, endPoint y: 78, distance: 32.7
click at [61, 78] on input "50" at bounding box center [87, 77] width 52 height 7
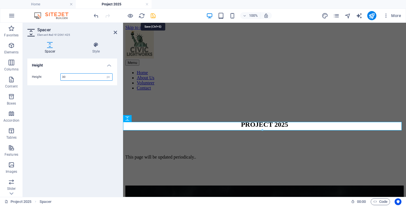
type input "30"
click at [154, 17] on icon "save" at bounding box center [153, 16] width 7 height 7
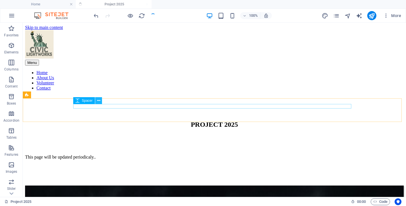
click at [99, 100] on icon at bounding box center [98, 101] width 3 height 6
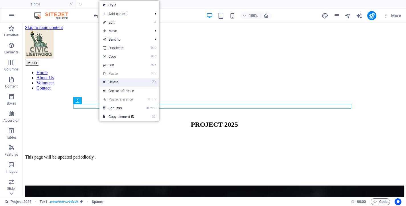
click at [110, 83] on link "⌦ Delete" at bounding box center [118, 82] width 38 height 9
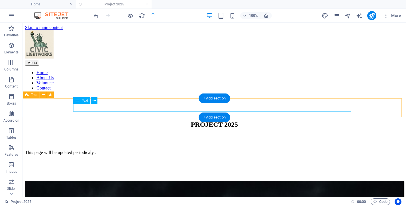
click at [161, 150] on div "This page will be updated periodicaly.." at bounding box center [214, 152] width 378 height 5
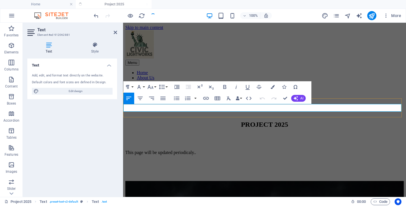
click at [213, 150] on p "This page will be updated periodicaly.." at bounding box center [264, 152] width 278 height 5
click at [125, 150] on p "This page will be updated periodicaly." at bounding box center [264, 152] width 278 height 5
click at [223, 150] on p "This page will be updated periodicaly." at bounding box center [264, 152] width 278 height 5
click at [191, 150] on p "This page will be updated periodicaly." at bounding box center [264, 152] width 278 height 5
click at [222, 150] on p "This page will be updated periodicaly." at bounding box center [264, 152] width 278 height 5
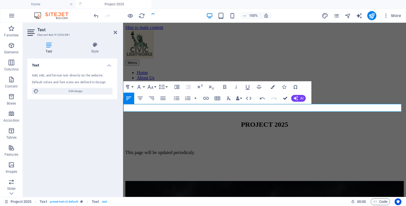
drag, startPoint x: 284, startPoint y: 97, endPoint x: 261, endPoint y: 74, distance: 32.2
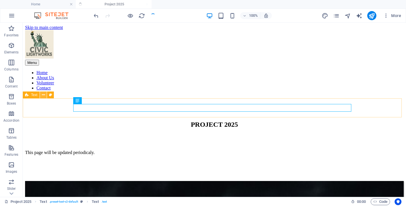
click at [42, 96] on icon at bounding box center [43, 95] width 3 height 6
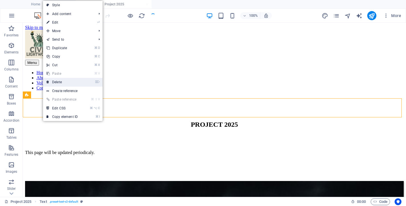
click at [60, 84] on link "⌦ Delete" at bounding box center [62, 82] width 38 height 9
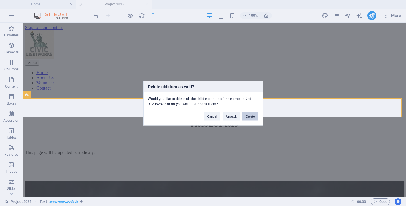
click at [252, 117] on button "Delete" at bounding box center [250, 116] width 16 height 9
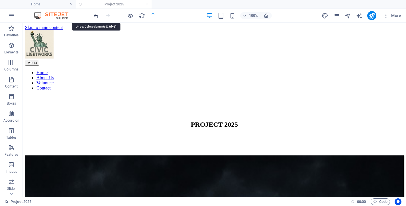
click at [96, 14] on icon "undo" at bounding box center [96, 16] width 7 height 7
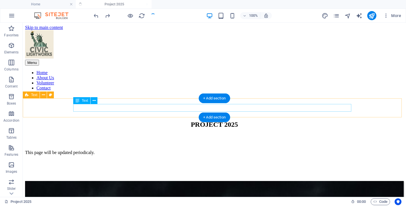
click at [129, 150] on div "This page will be updated periodicaly." at bounding box center [214, 152] width 378 height 5
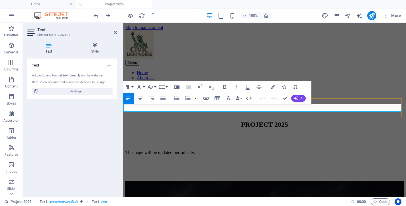
click at [221, 150] on p "This page will be updated periodicaly." at bounding box center [264, 152] width 278 height 5
click at [220, 150] on p "This page will be updated periodicaly." at bounding box center [264, 152] width 278 height 5
click at [220, 103] on button "Insert Table" at bounding box center [217, 98] width 11 height 11
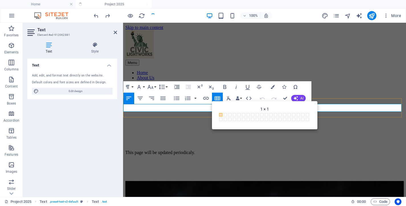
click at [354, 140] on div "This page will be updated periodicaly." at bounding box center [264, 153] width 278 height 26
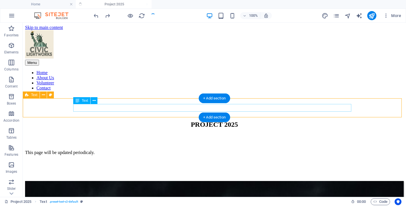
click at [139, 150] on div "This page will be updated periodicaly." at bounding box center [214, 152] width 378 height 5
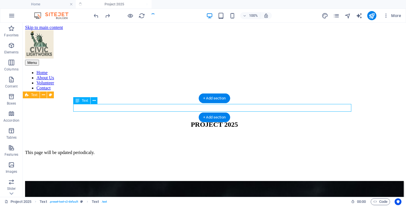
click at [139, 150] on div "This page will be updated periodicaly." at bounding box center [214, 152] width 378 height 5
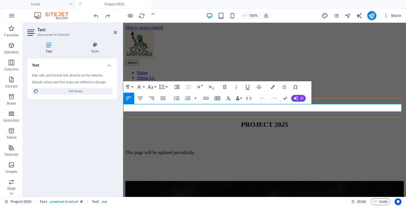
click at [224, 150] on p "This page will be updated periodicaly." at bounding box center [264, 152] width 278 height 5
click at [125, 150] on p "This page will be updated periodicaly." at bounding box center [264, 152] width 278 height 5
drag, startPoint x: 394, startPoint y: 108, endPoint x: 303, endPoint y: 109, distance: 90.5
click at [303, 150] on p "Please revisit this page periodically, as it will be appended with additional b…" at bounding box center [264, 152] width 278 height 5
drag, startPoint x: 309, startPoint y: 108, endPoint x: 110, endPoint y: 105, distance: 199.8
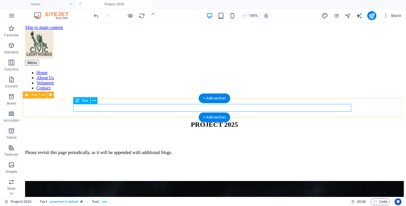
click at [162, 150] on div "Please revisit this page periodically, as it will be appended with additional b…" at bounding box center [214, 152] width 378 height 5
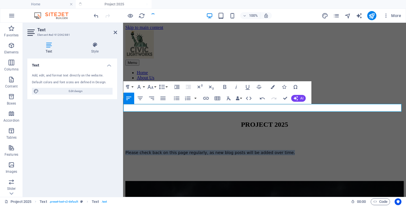
drag, startPoint x: 281, startPoint y: 109, endPoint x: 112, endPoint y: 110, distance: 169.9
click at [140, 88] on icon "button" at bounding box center [138, 87] width 7 height 7
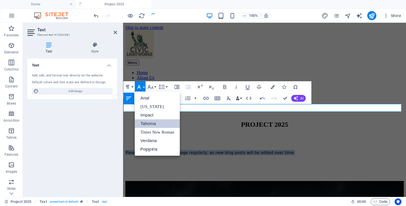
click at [149, 125] on link "Tahoma" at bounding box center [157, 124] width 45 height 9
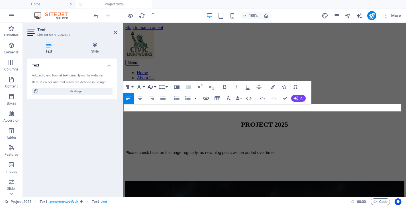
click at [152, 89] on icon "button" at bounding box center [150, 87] width 6 height 4
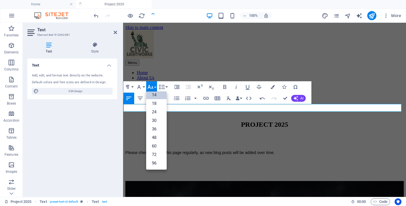
scroll to position [46, 0]
click at [154, 105] on link "18" at bounding box center [156, 103] width 20 height 9
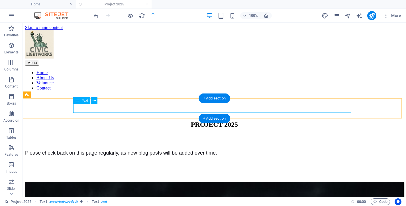
click at [117, 150] on div "Please check back on this page regularly, as new blog posts will be added over …" at bounding box center [214, 153] width 378 height 6
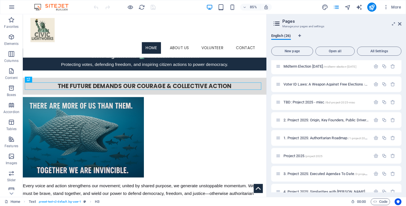
scroll to position [327, 0]
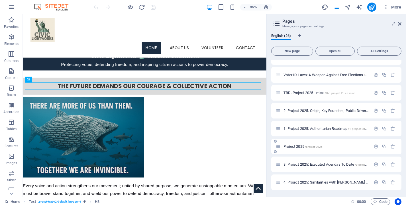
click at [296, 146] on span "Project 2025 /project-2025" at bounding box center [302, 147] width 39 height 4
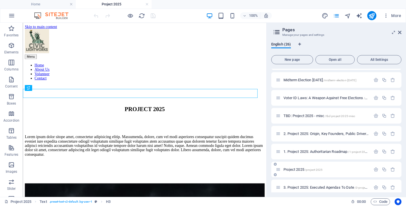
scroll to position [0, 0]
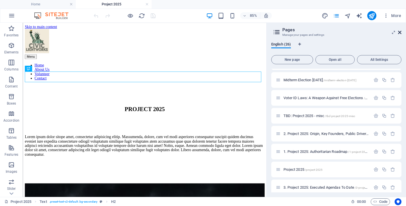
click at [0, 0] on icon at bounding box center [0, 0] width 0 height 0
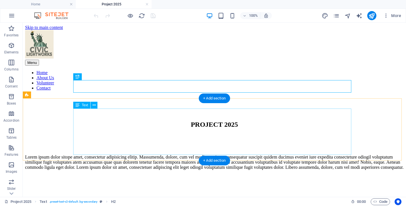
click at [118, 155] on div "Lorem ipsum dolor sitope amet, consectetur adipisicing elitip. Massumenda, dolo…" at bounding box center [214, 162] width 378 height 15
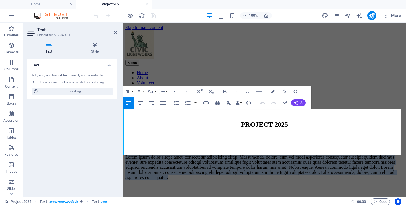
drag, startPoint x: 200, startPoint y: 151, endPoint x: 225, endPoint y: 135, distance: 30.1
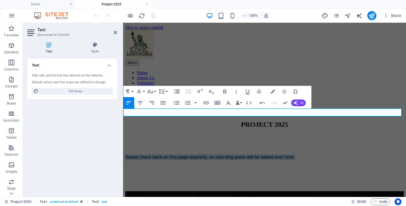
drag, startPoint x: 257, startPoint y: 115, endPoint x: 110, endPoint y: 115, distance: 146.3
click at [140, 89] on icon "button" at bounding box center [138, 91] width 7 height 7
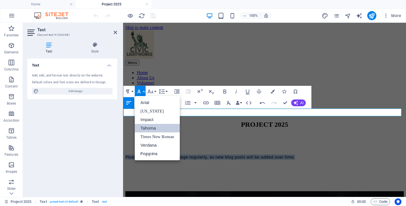
click at [152, 128] on link "Tahoma" at bounding box center [157, 128] width 45 height 9
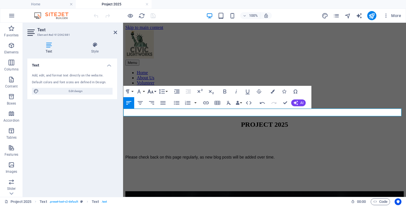
click at [153, 91] on icon "button" at bounding box center [150, 91] width 7 height 7
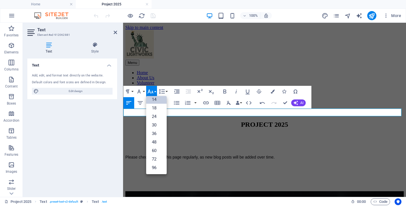
scroll to position [46, 0]
click at [154, 108] on link "18" at bounding box center [156, 108] width 20 height 9
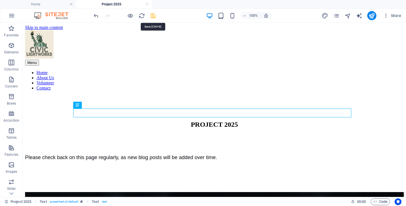
click at [154, 15] on icon "save" at bounding box center [153, 16] width 7 height 7
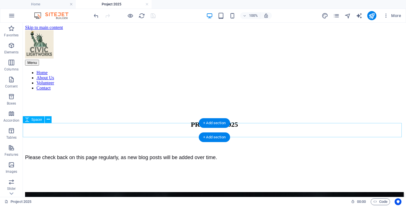
click at [119, 171] on div at bounding box center [214, 178] width 378 height 14
select select "px"
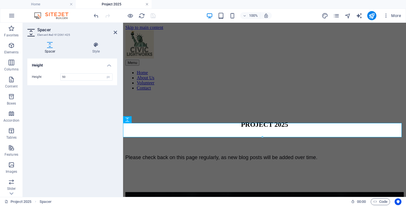
click at [147, 3] on link at bounding box center [146, 4] width 3 height 5
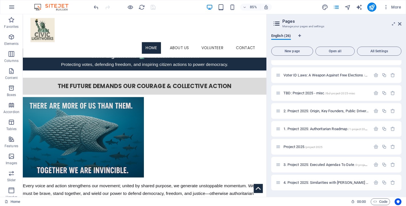
scroll to position [327, 0]
click at [293, 146] on span "Project 2025 /project-2025" at bounding box center [302, 147] width 39 height 4
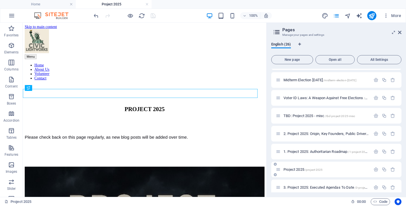
scroll to position [0, 0]
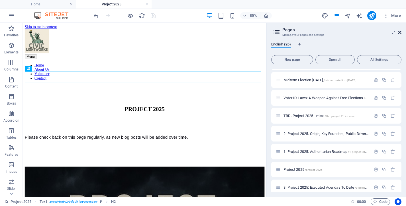
click at [398, 33] on icon at bounding box center [399, 32] width 3 height 5
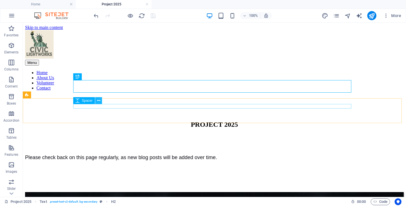
click at [100, 101] on button at bounding box center [98, 100] width 7 height 7
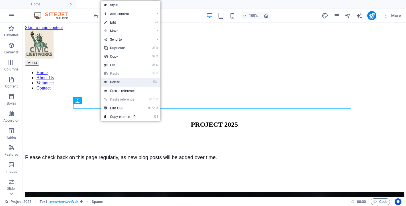
click at [120, 83] on link "⌦ Delete" at bounding box center [120, 82] width 38 height 9
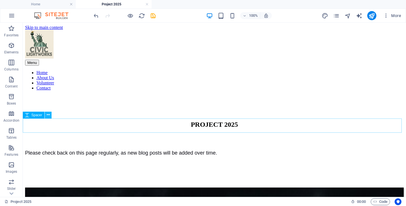
click at [49, 115] on icon at bounding box center [48, 115] width 3 height 6
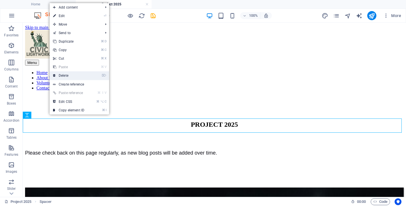
click at [67, 77] on link "⌦ Delete" at bounding box center [69, 75] width 38 height 9
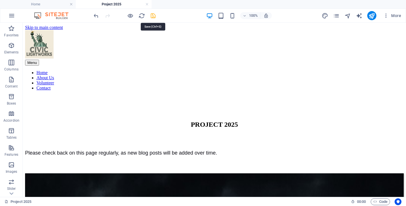
click at [155, 15] on icon "save" at bounding box center [153, 16] width 7 height 7
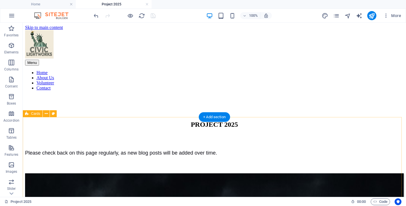
scroll to position [33, 0]
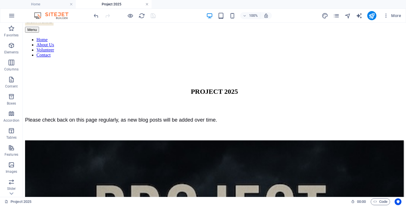
click at [147, 4] on link at bounding box center [146, 4] width 3 height 5
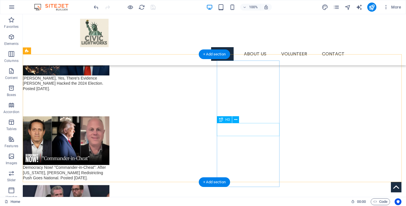
scroll to position [974, 0]
